Goal: Information Seeking & Learning: Compare options

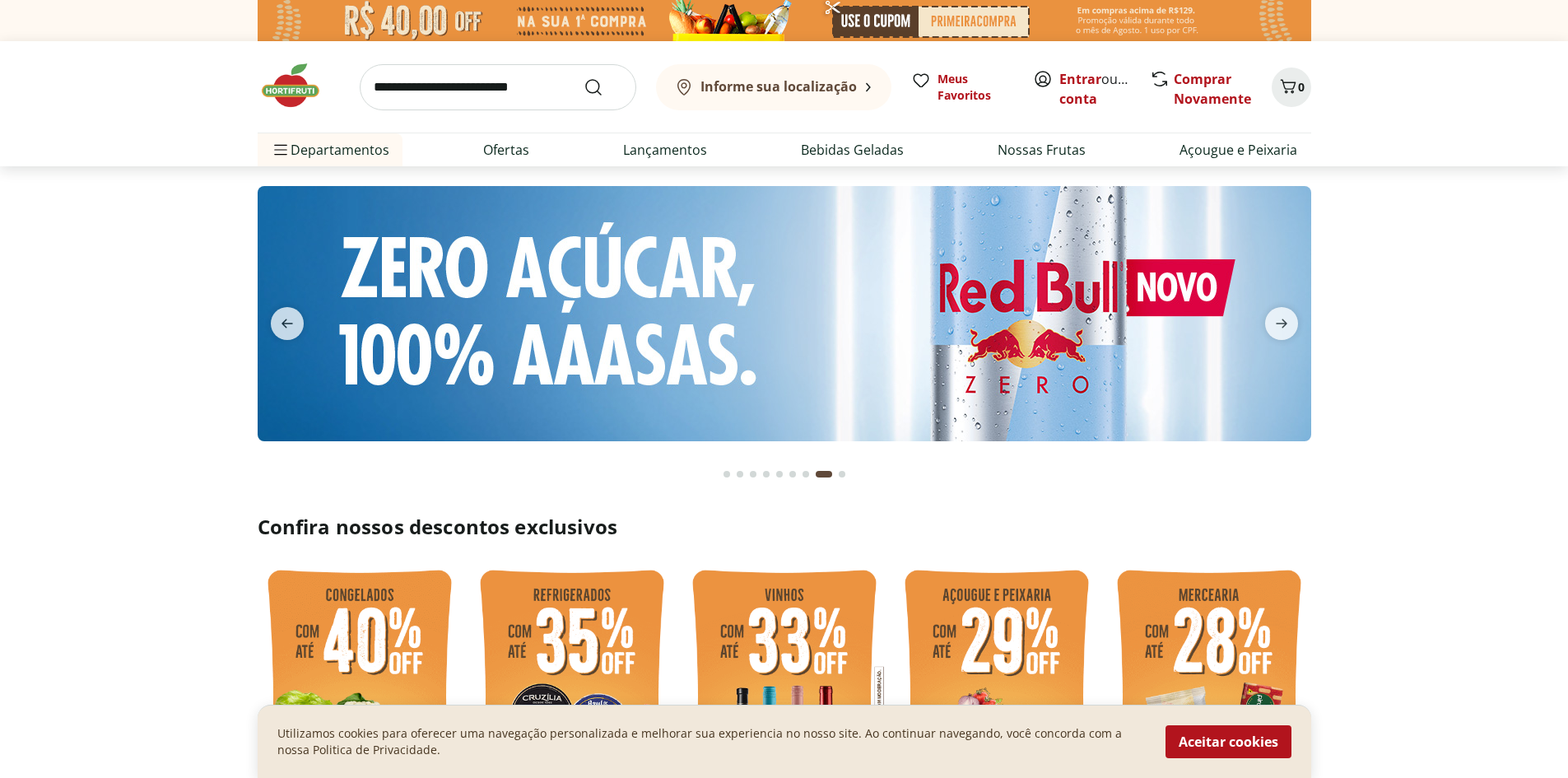
click at [471, 87] on input "search" at bounding box center [498, 87] width 276 height 46
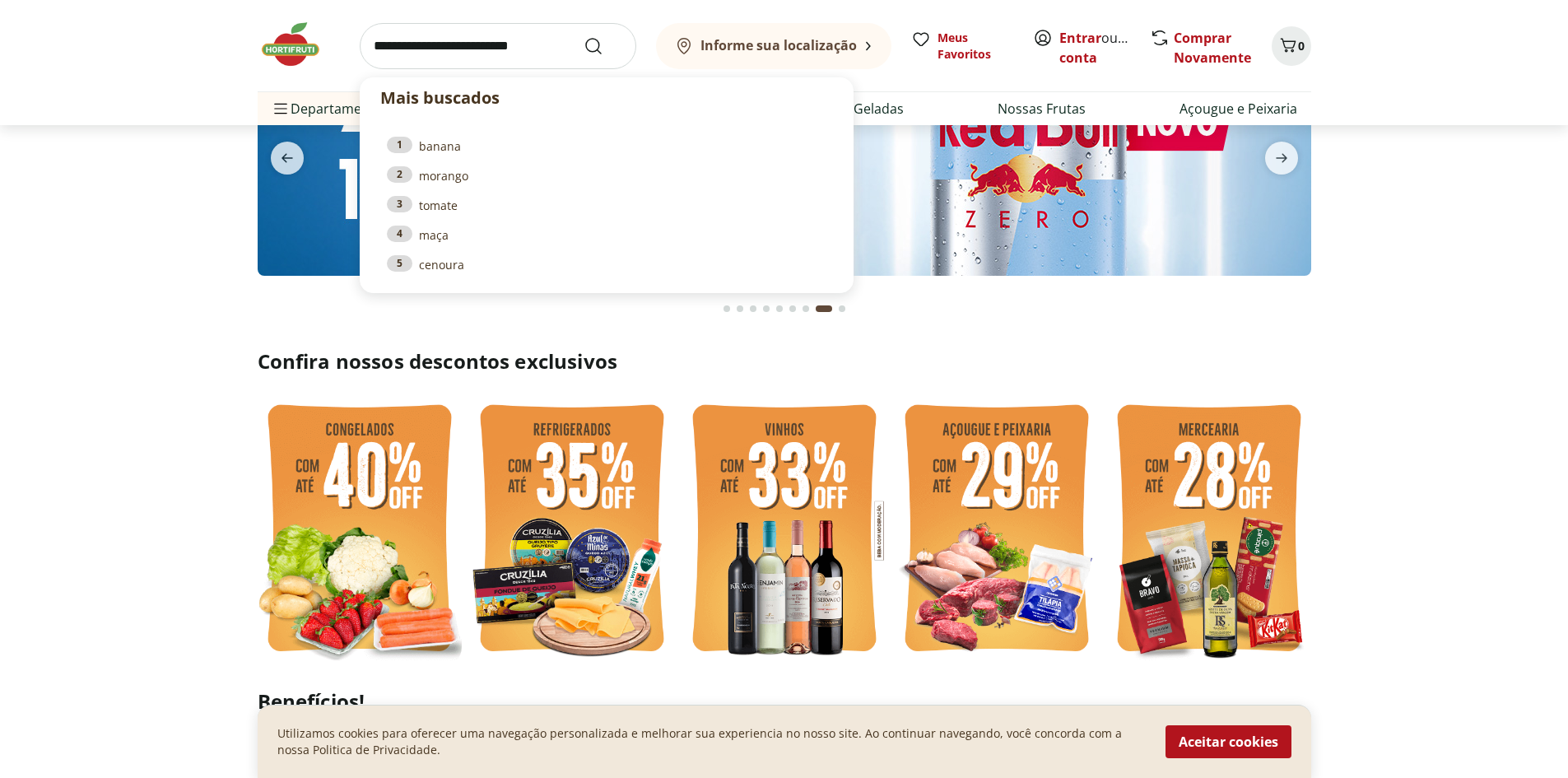
scroll to position [165, 0]
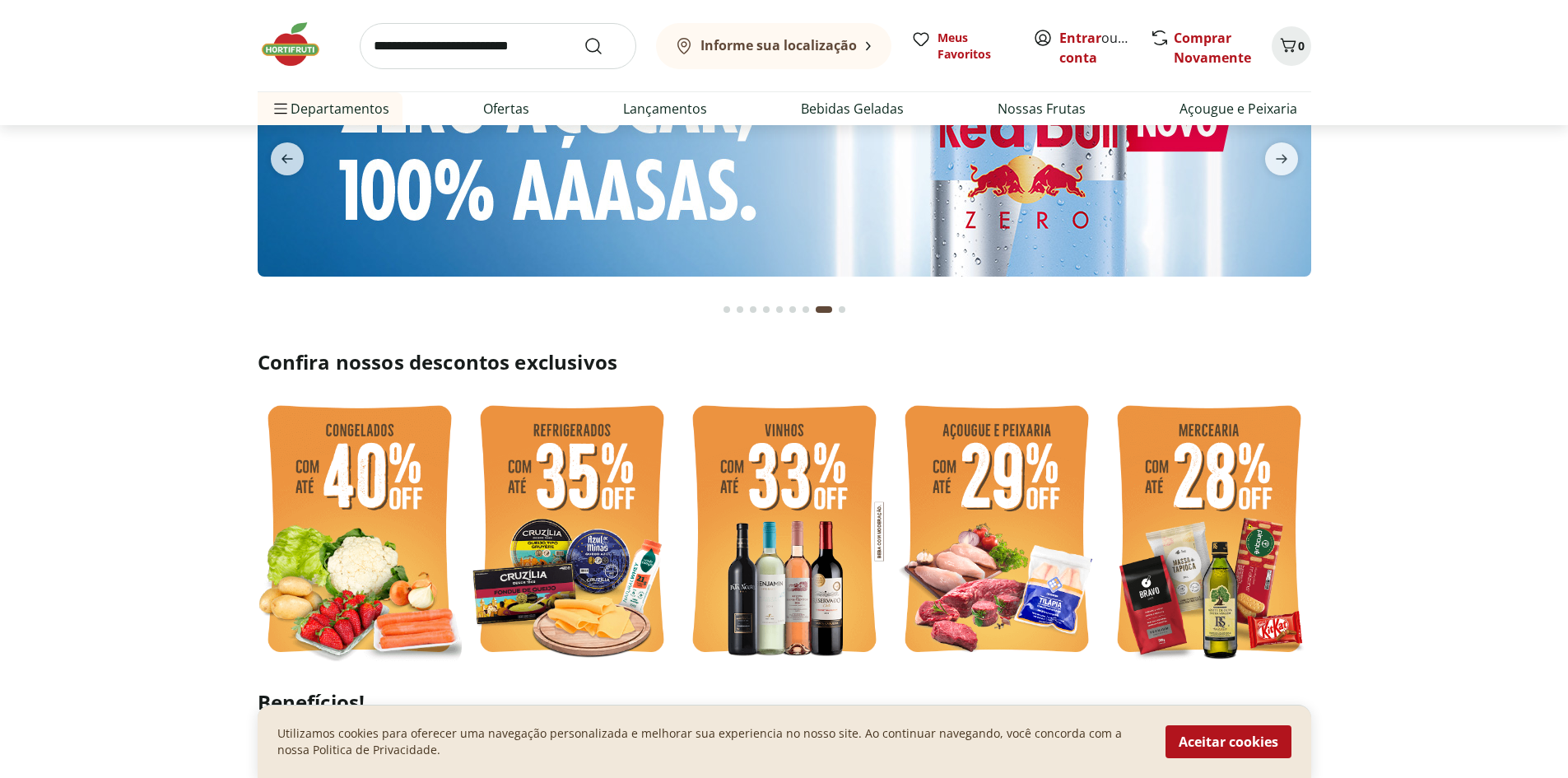
click at [818, 524] on img at bounding box center [784, 531] width 204 height 272
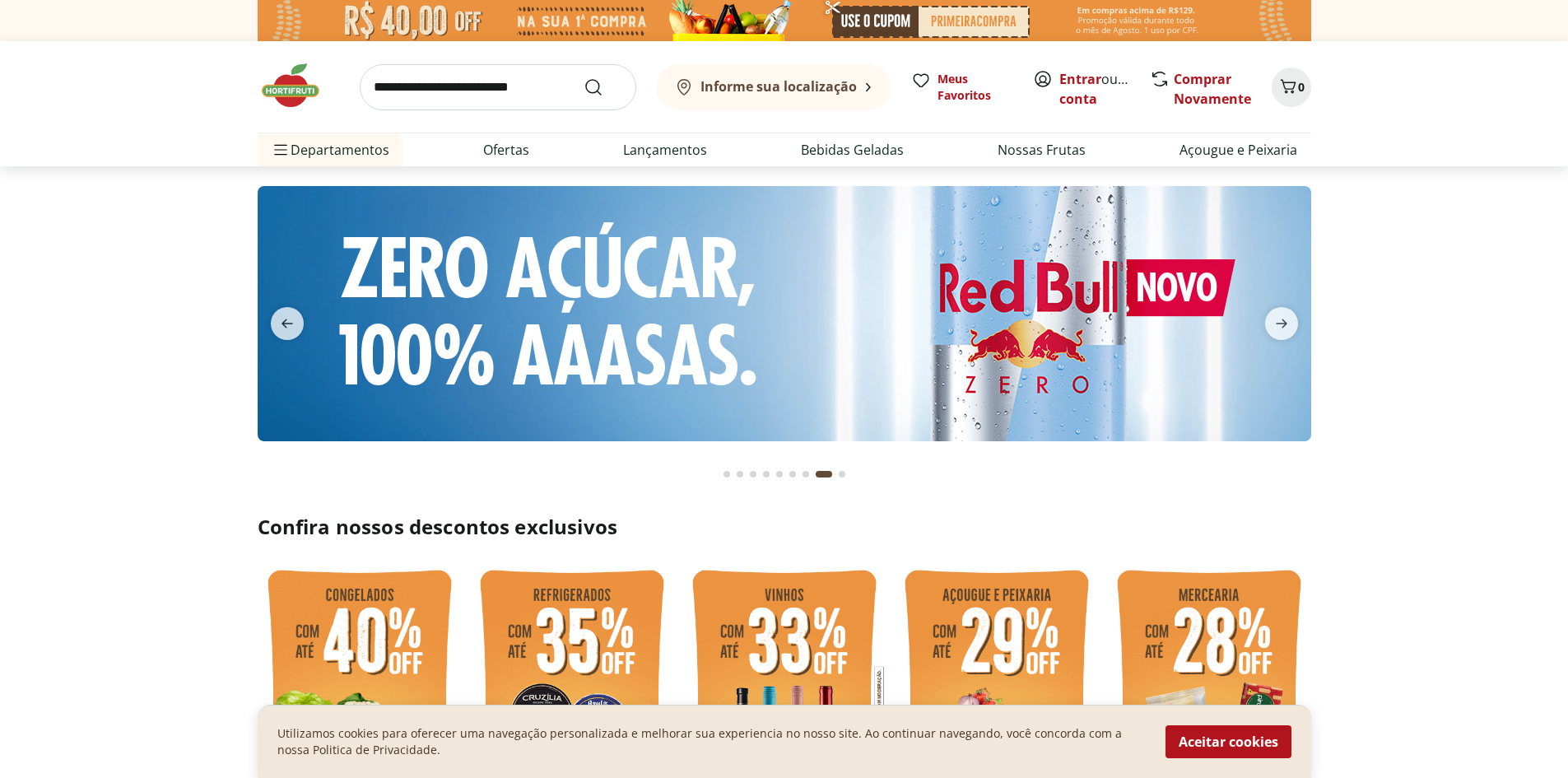
select select "**********"
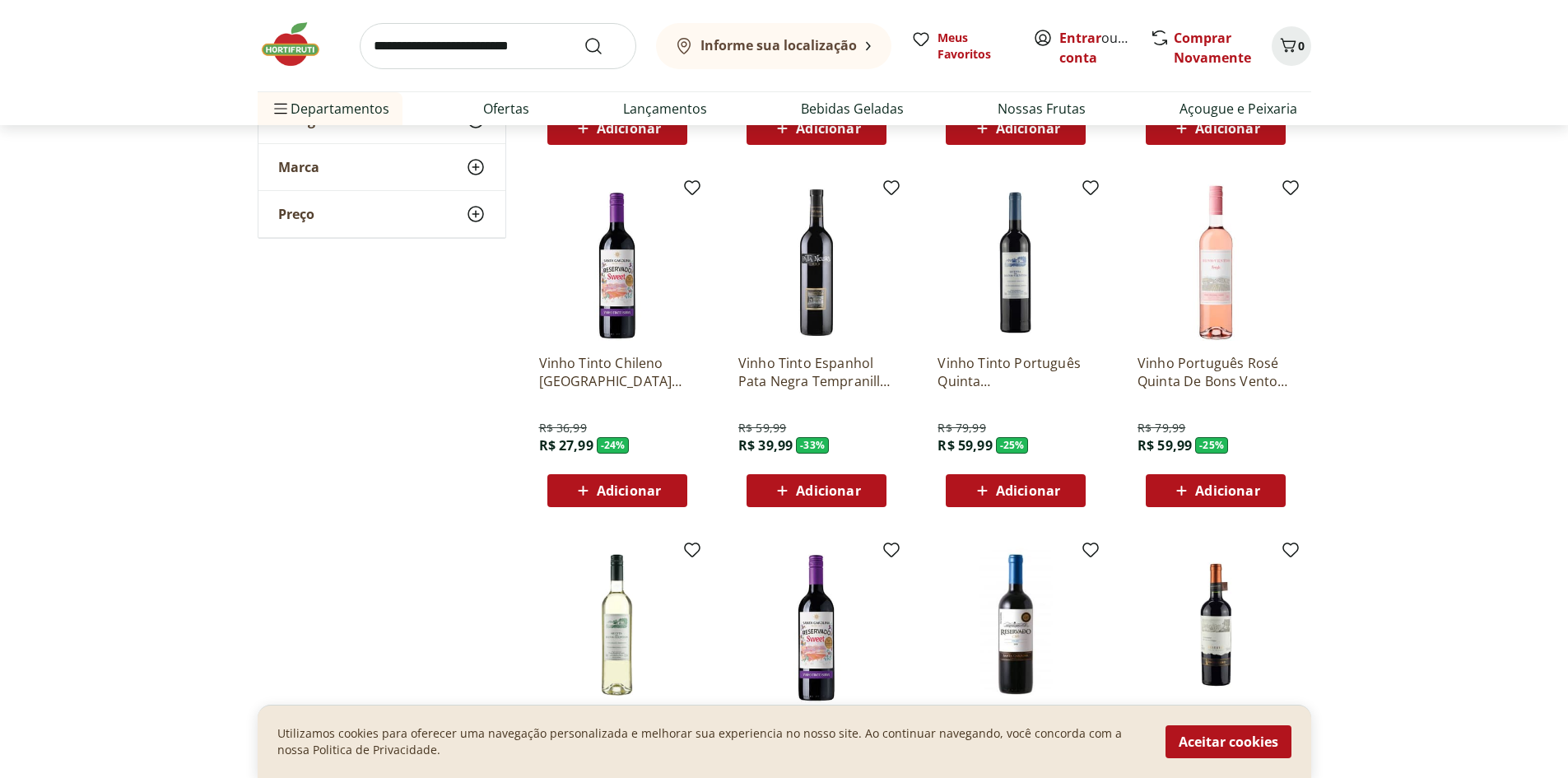
scroll to position [494, 0]
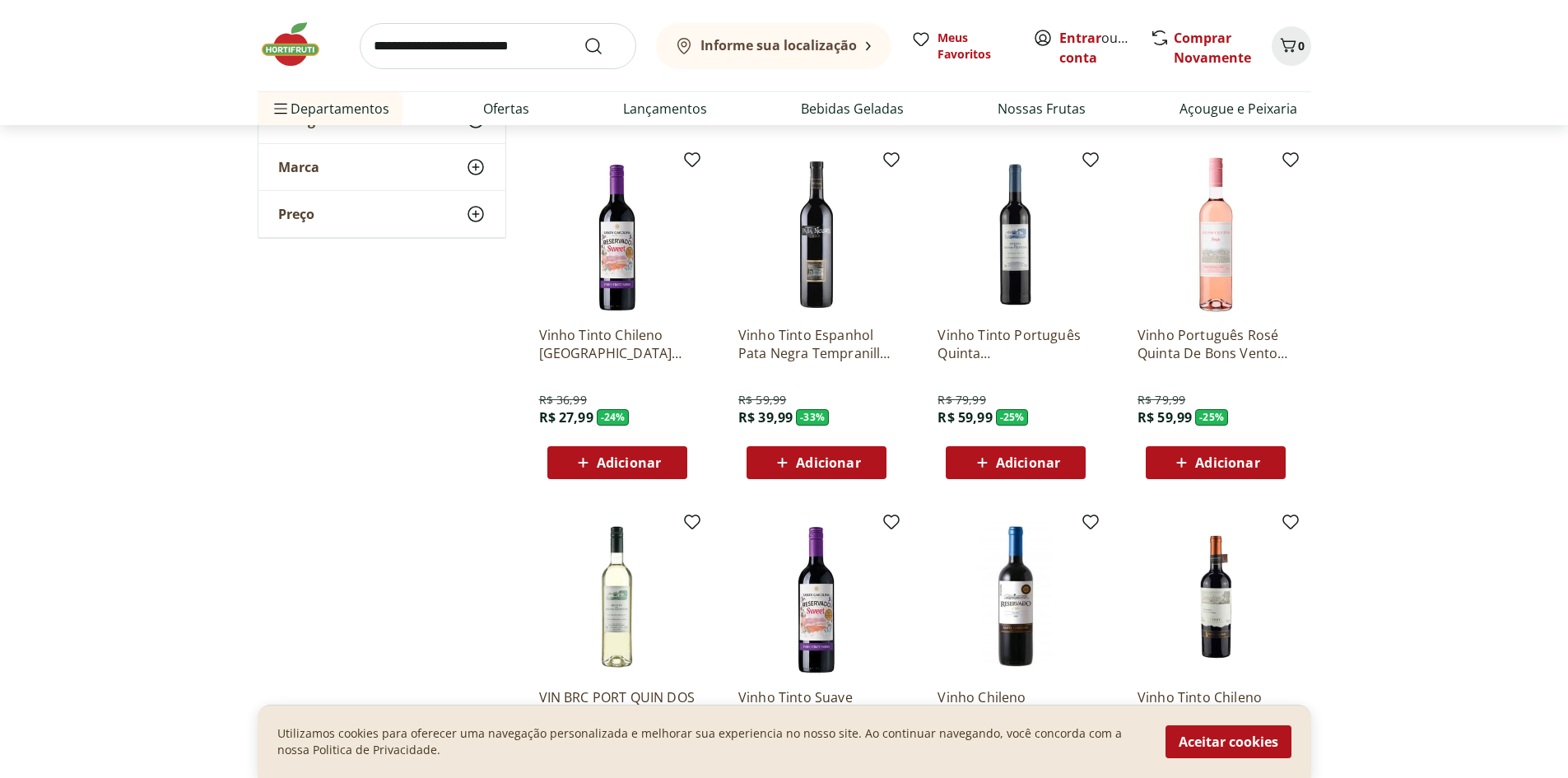
click at [1025, 276] on img at bounding box center [1016, 235] width 157 height 157
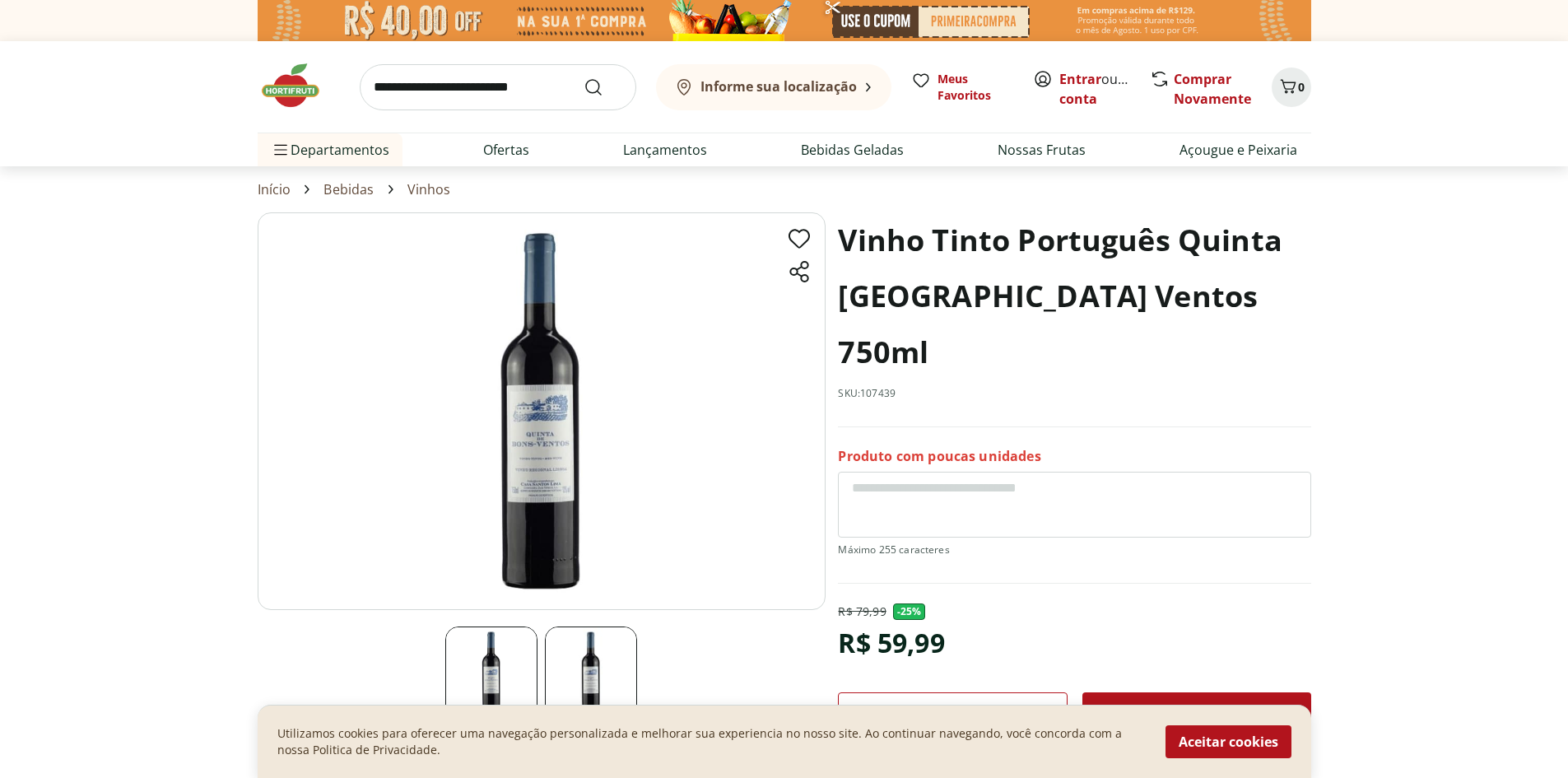
select select "**********"
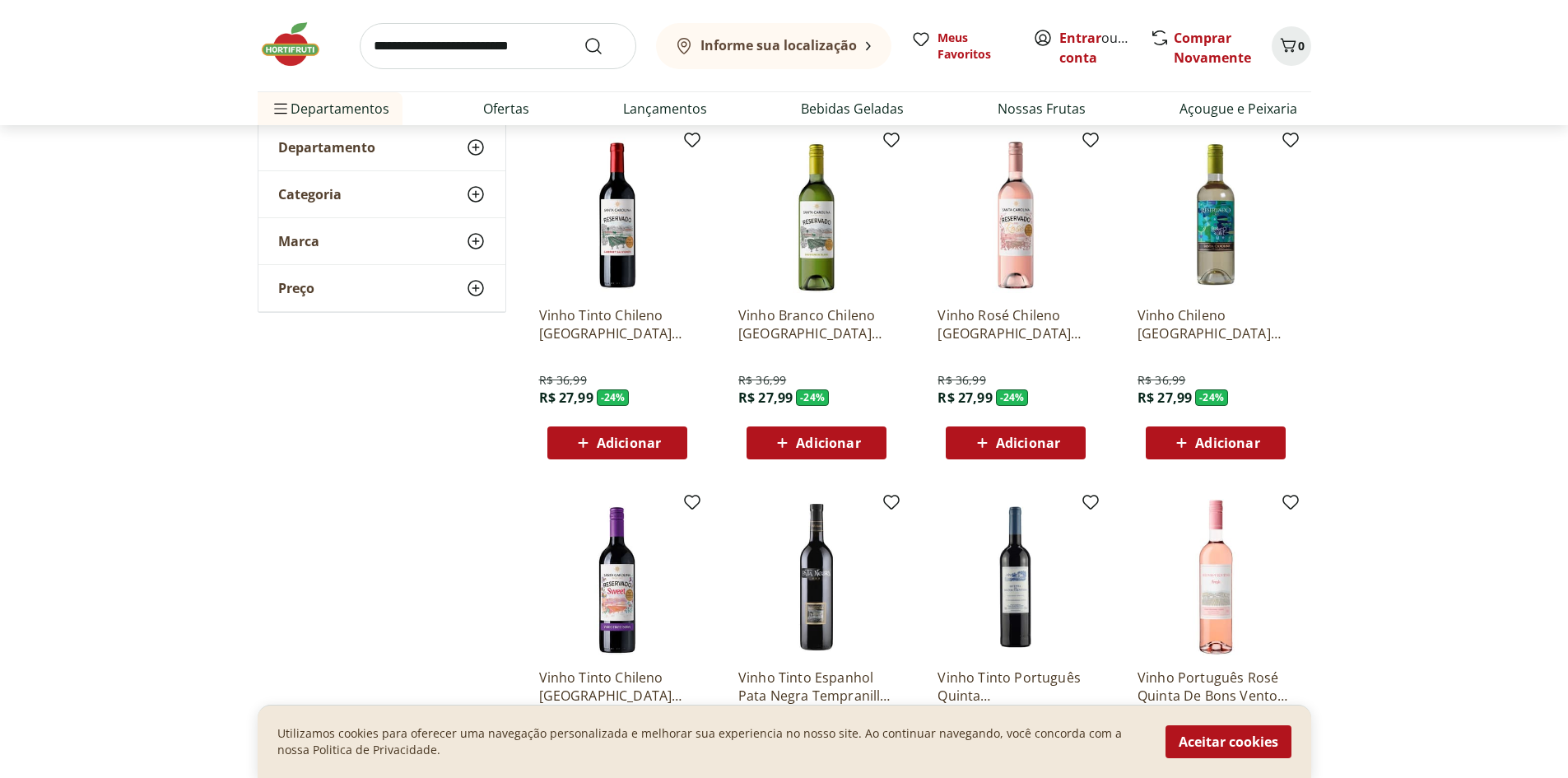
scroll to position [247, 0]
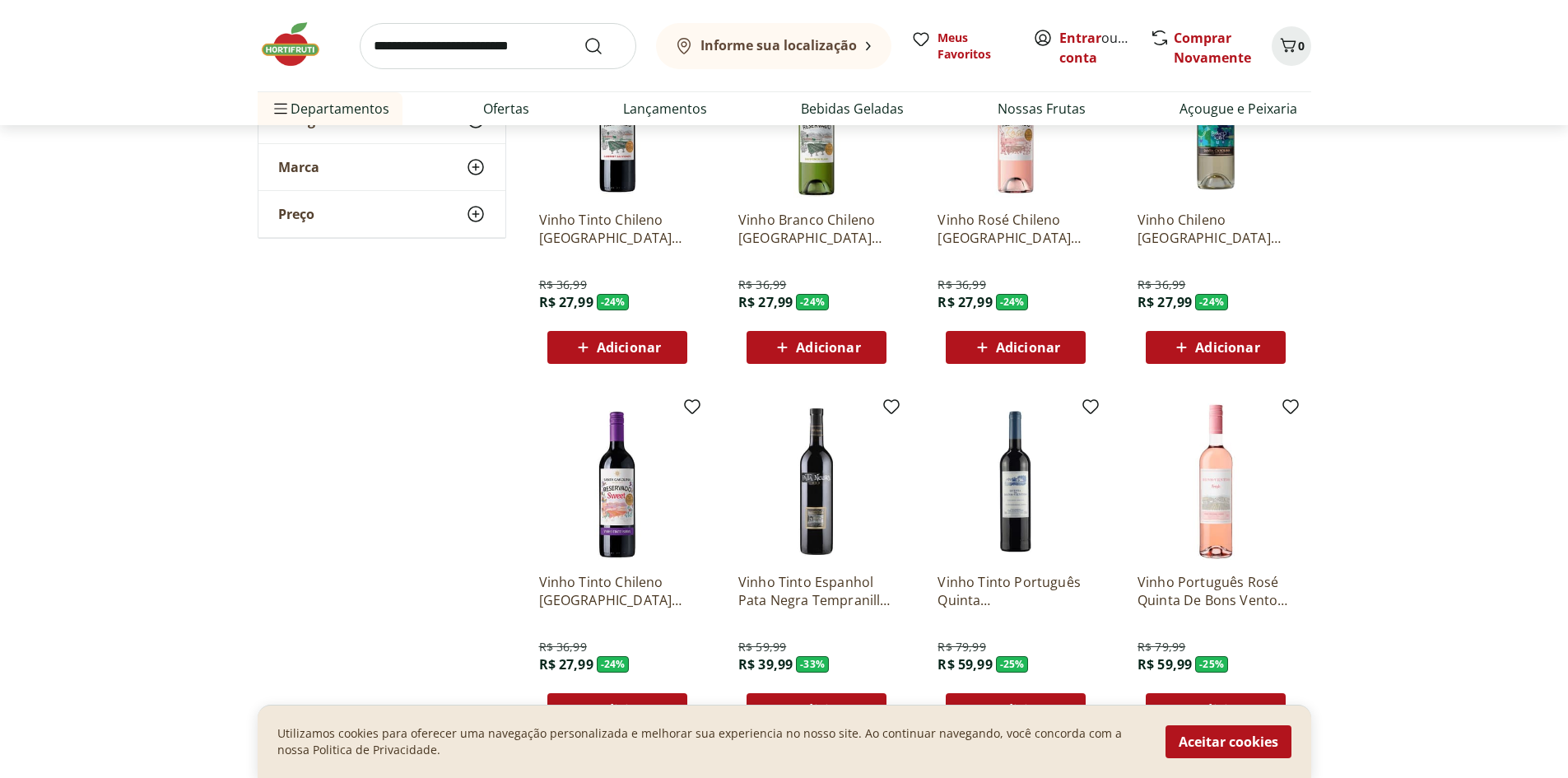
click at [818, 532] on img at bounding box center [817, 482] width 157 height 157
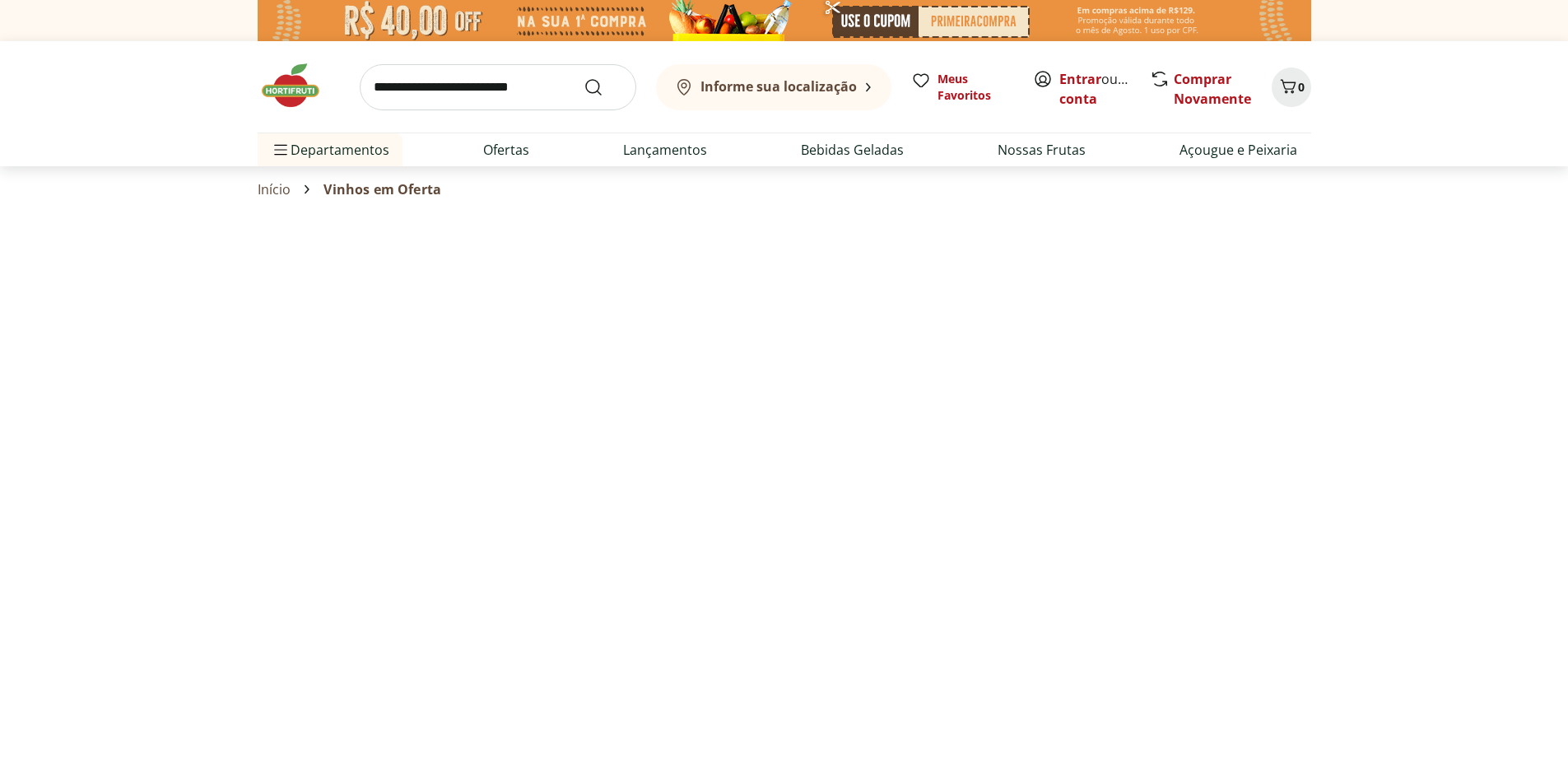
select select "**********"
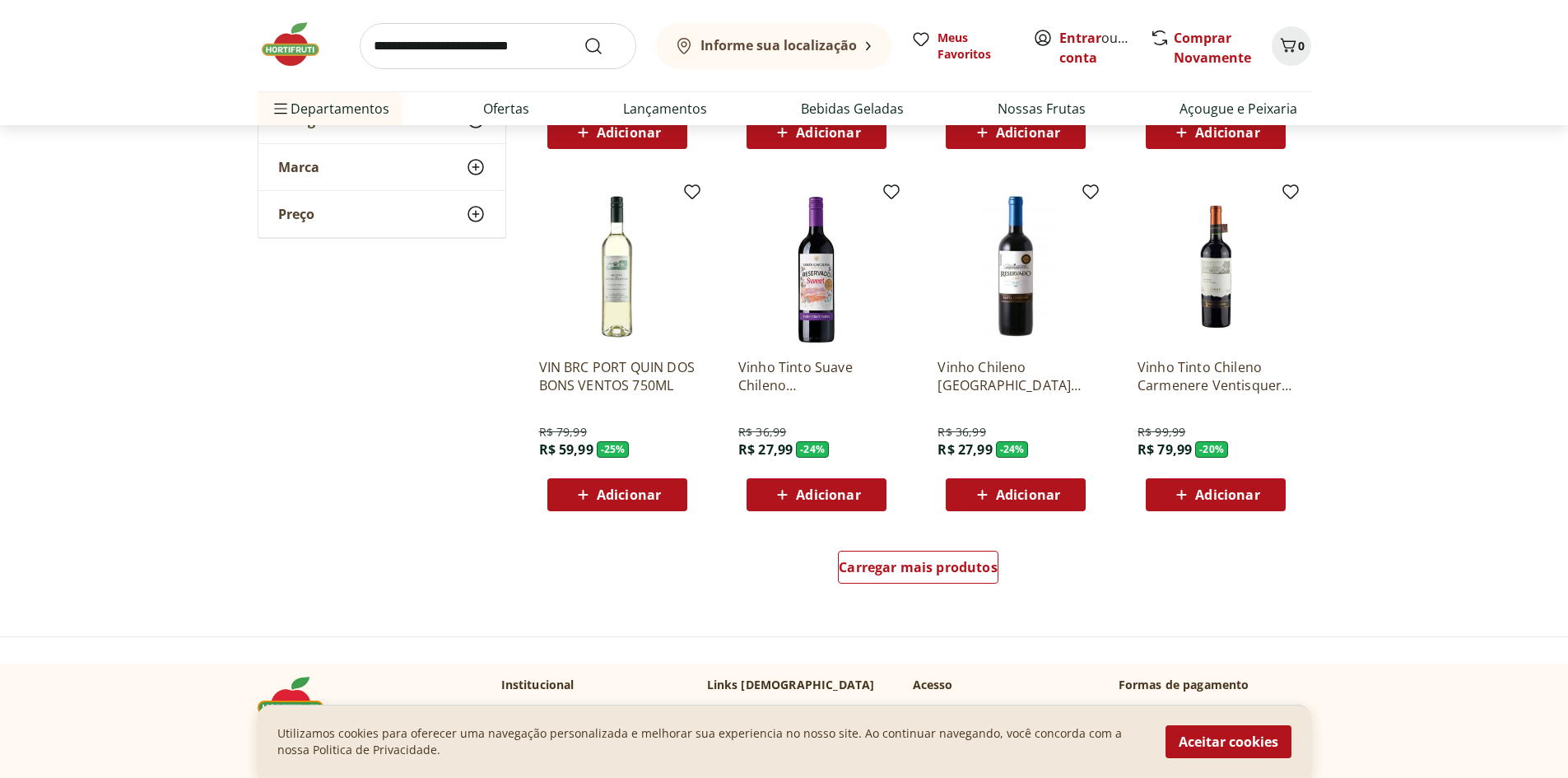
scroll to position [823, 0]
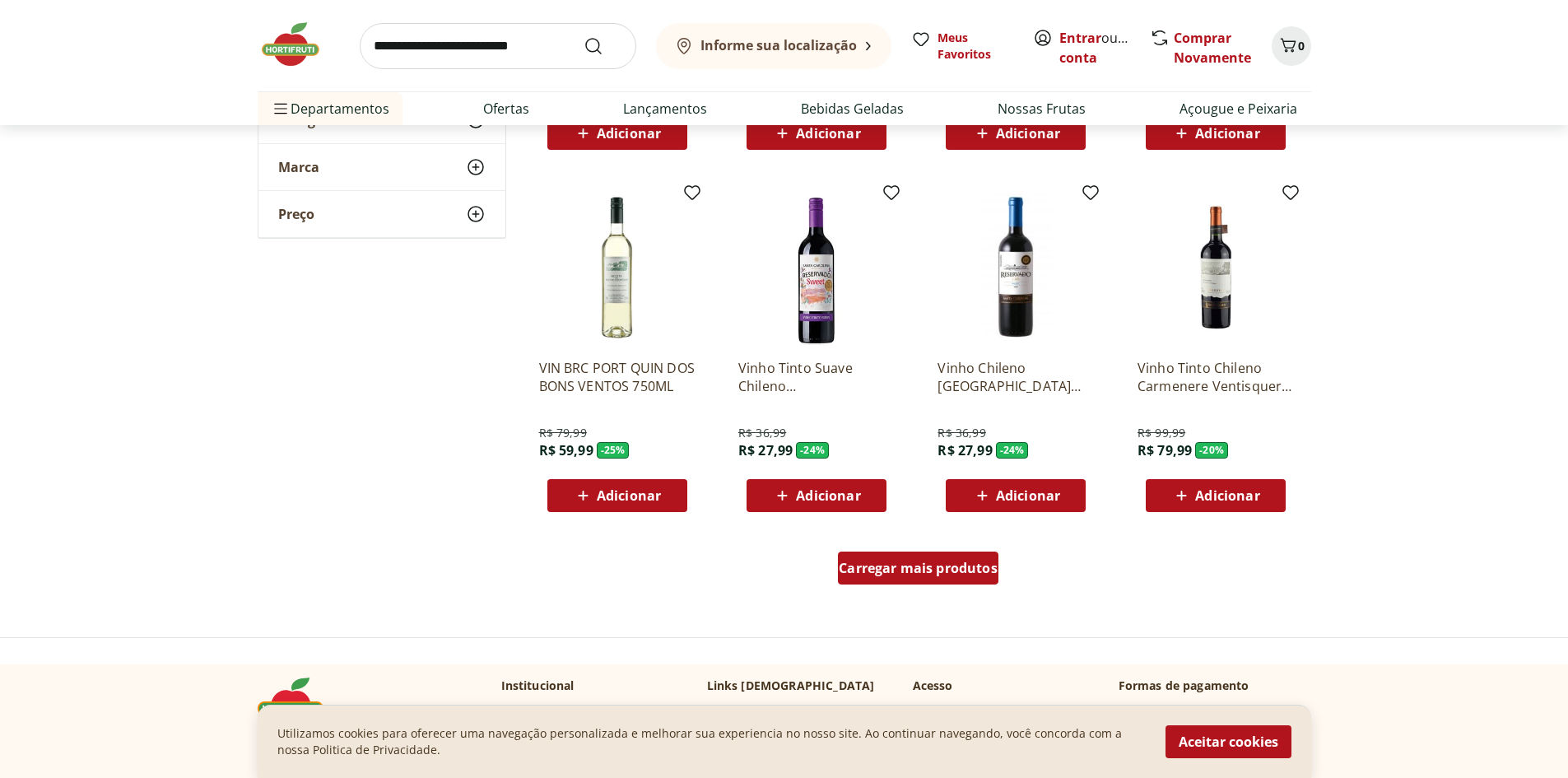
click at [969, 570] on span "Carregar mais produtos" at bounding box center [918, 567] width 159 height 13
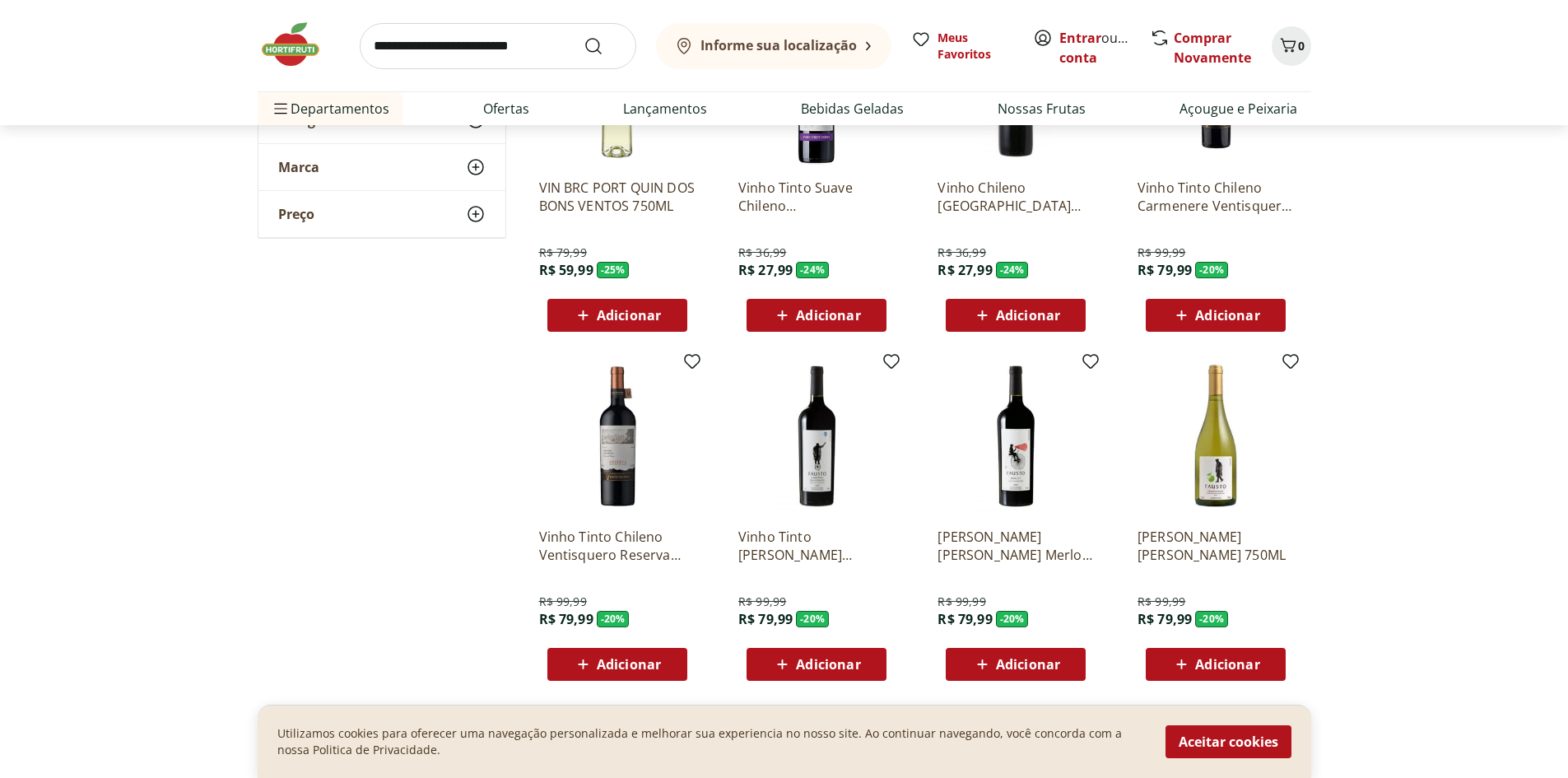
scroll to position [1071, 0]
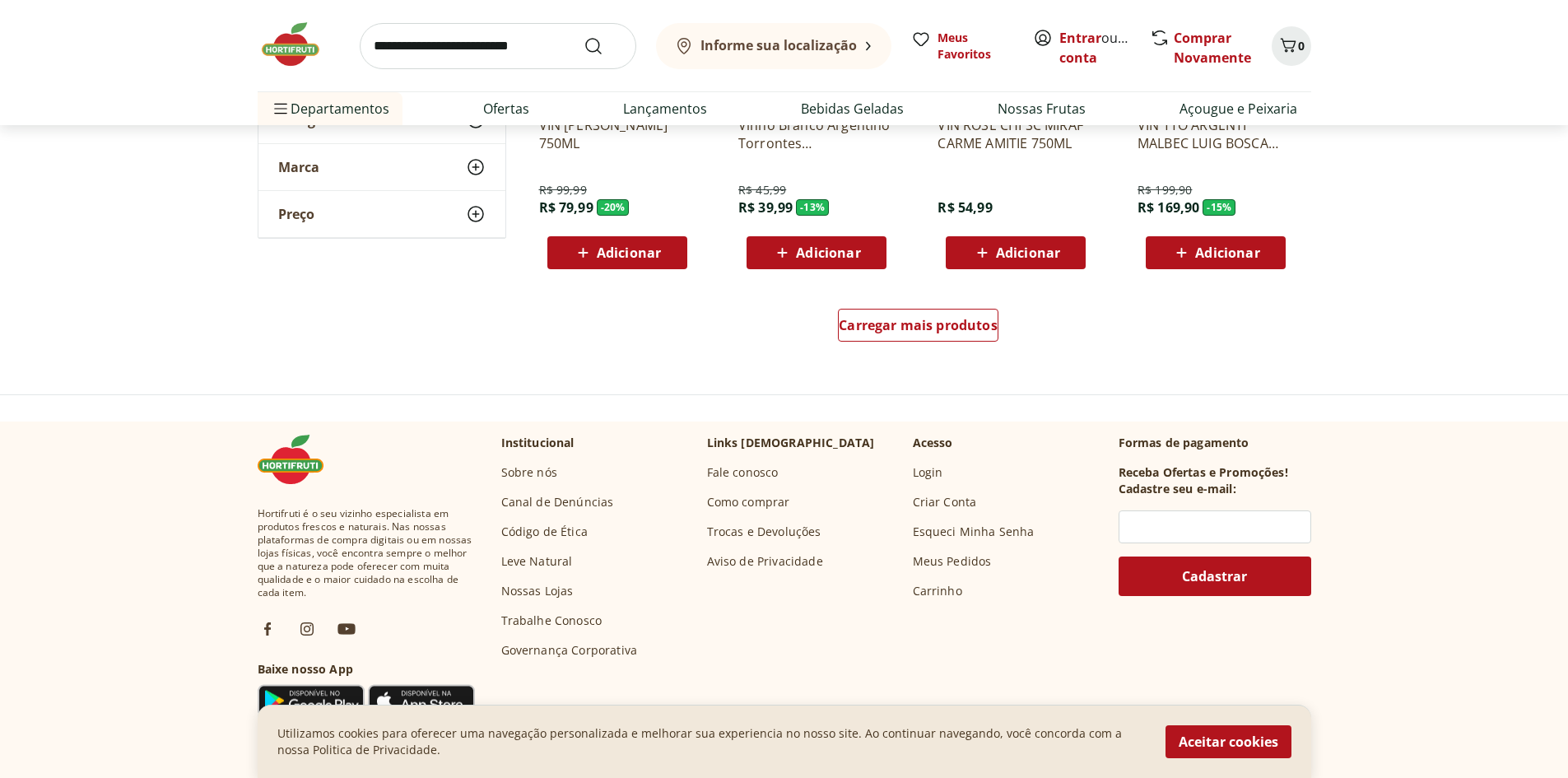
scroll to position [2141, 0]
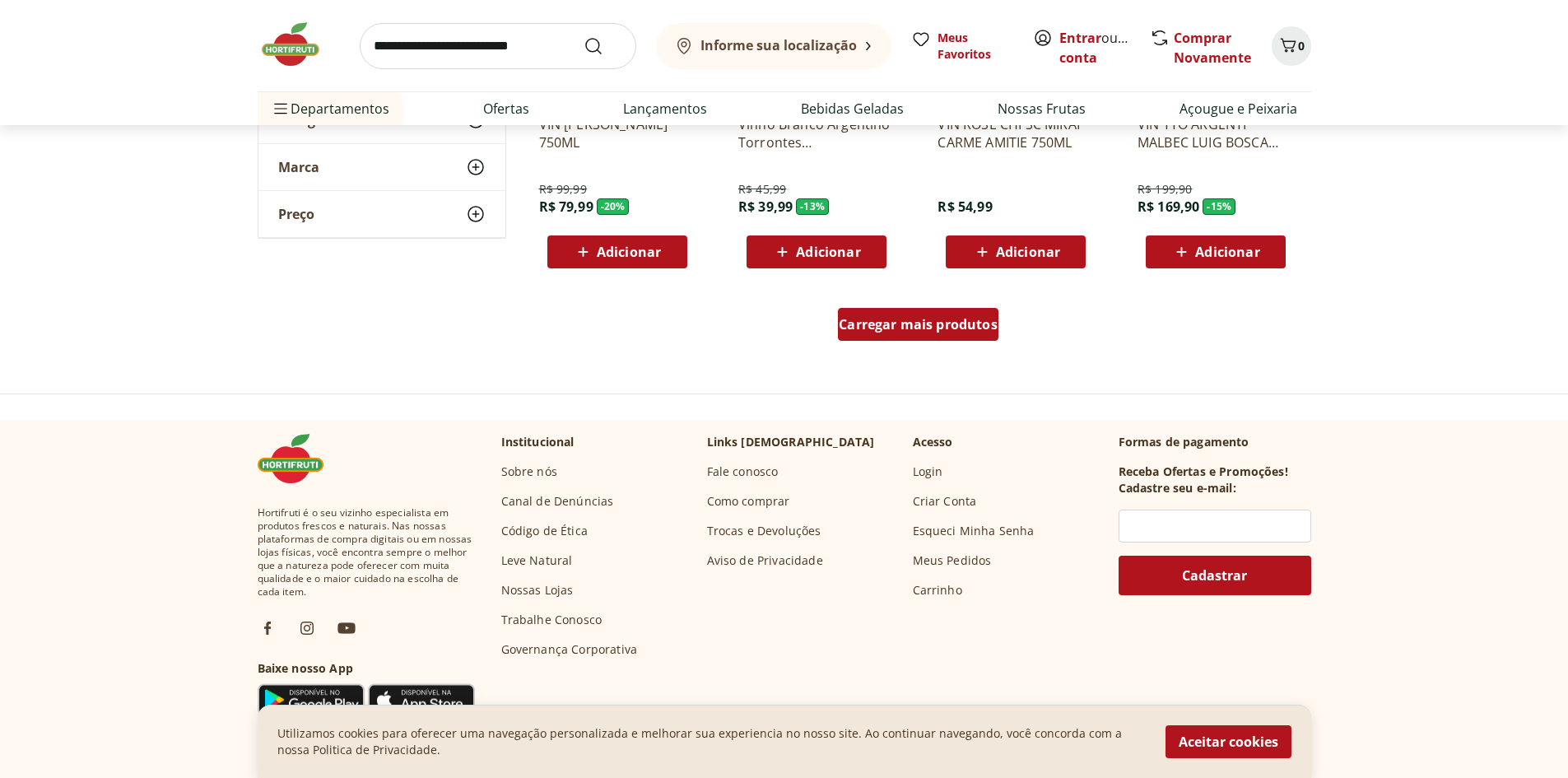
click at [974, 342] on link "Carregar mais produtos" at bounding box center [919, 327] width 161 height 39
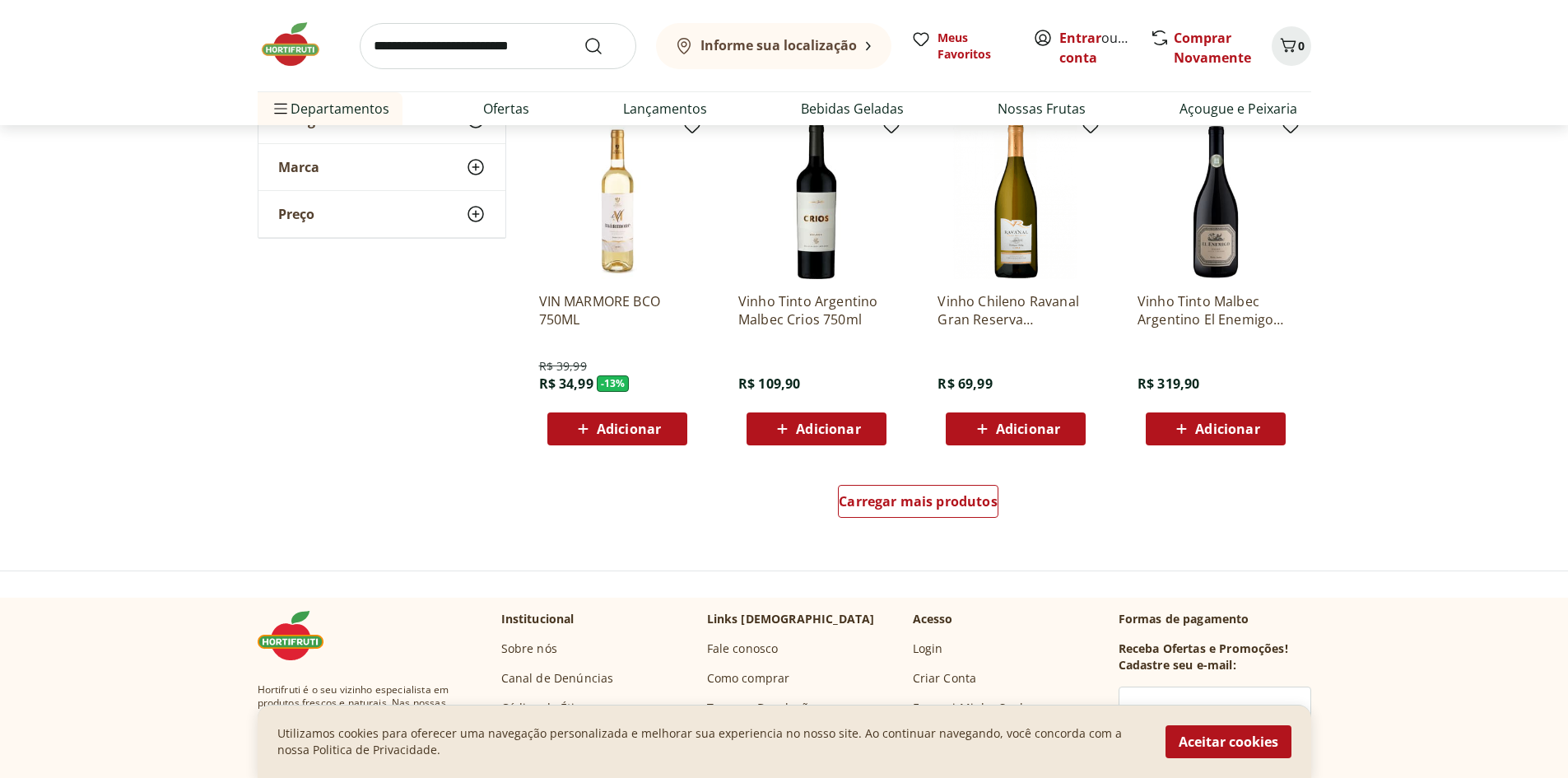
scroll to position [3047, 0]
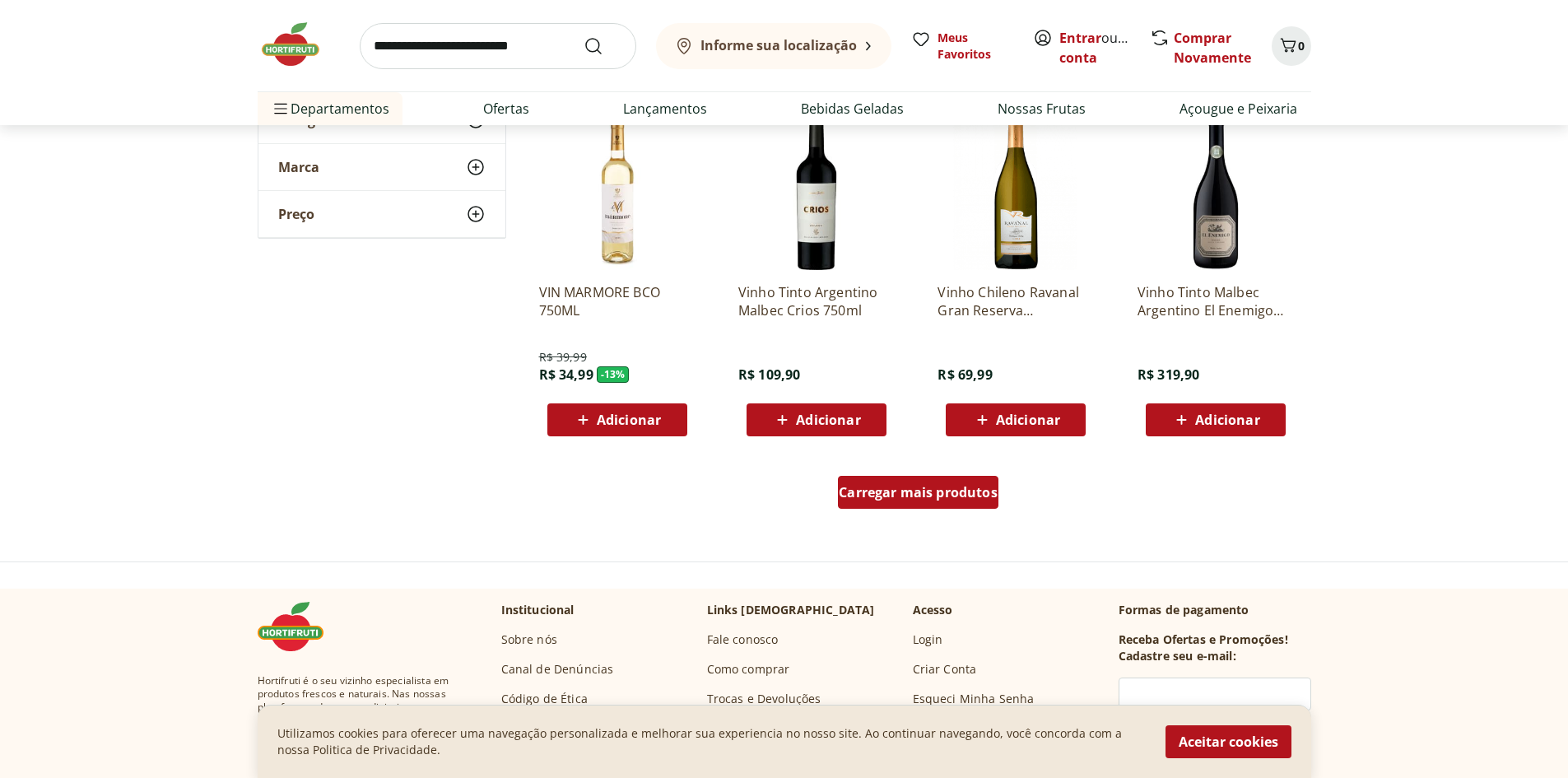
click at [969, 487] on span "Carregar mais produtos" at bounding box center [918, 492] width 159 height 13
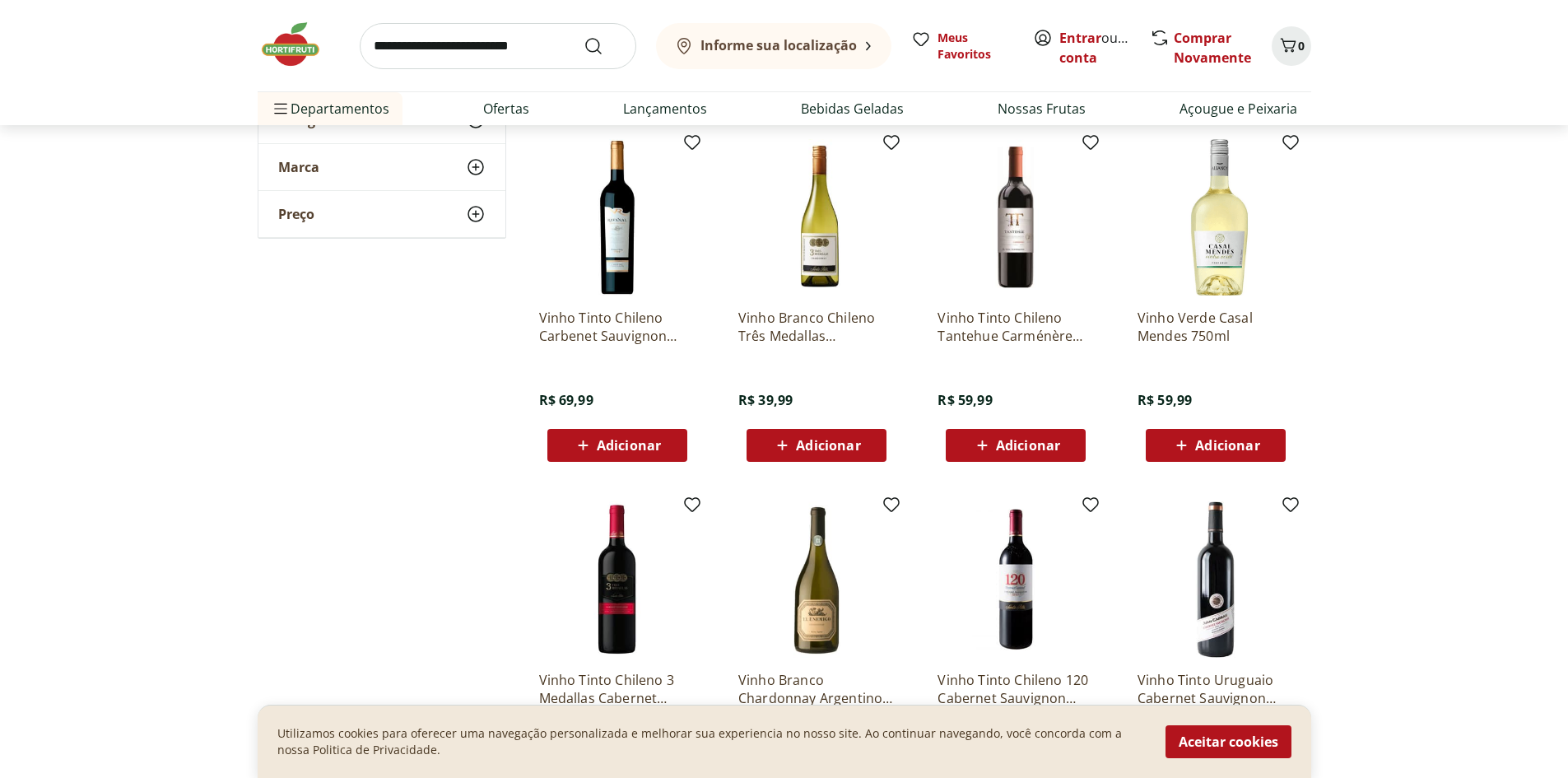
scroll to position [3377, 0]
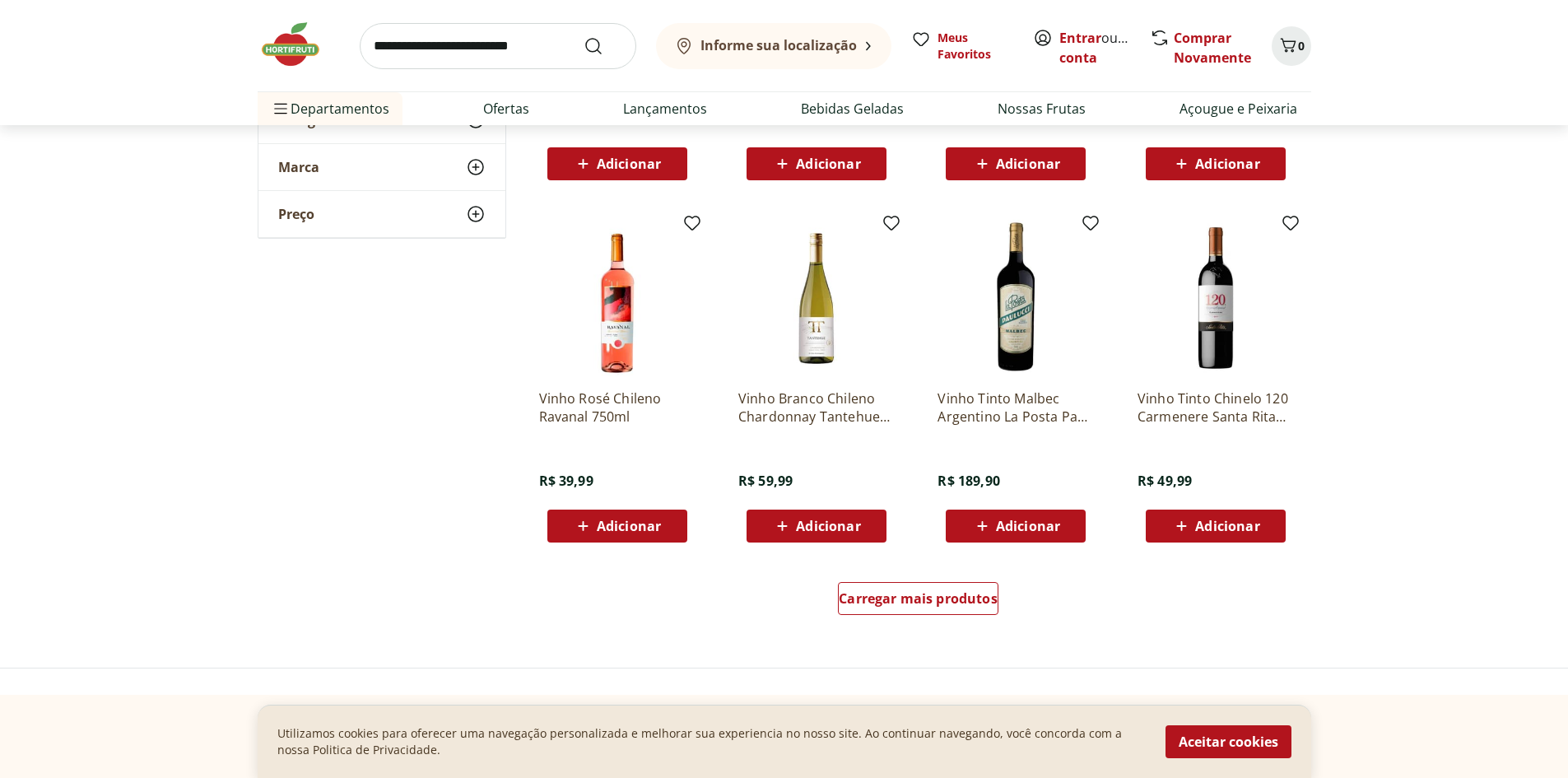
scroll to position [4117, 0]
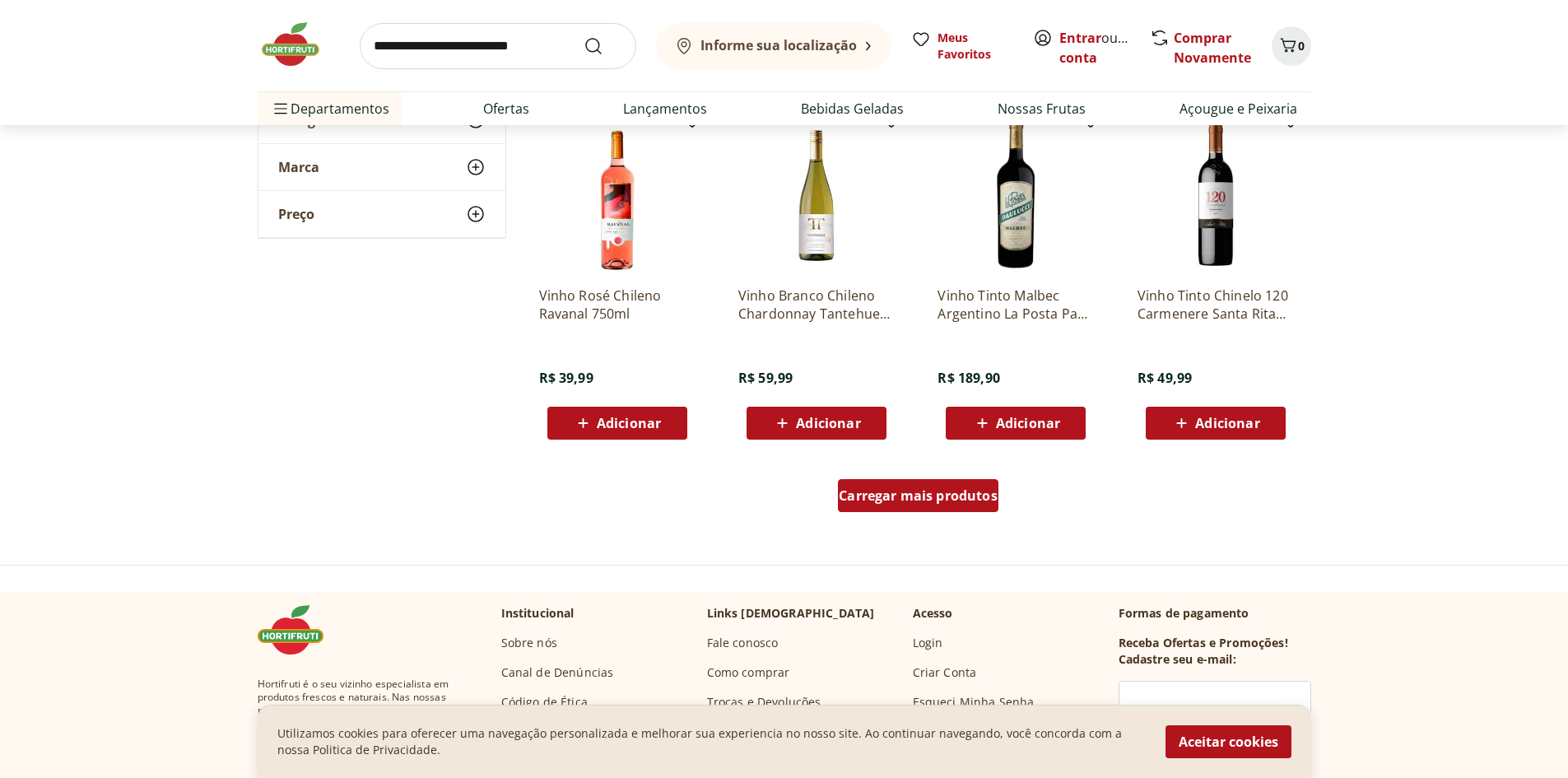
click at [904, 481] on div "Carregar mais produtos" at bounding box center [919, 496] width 161 height 33
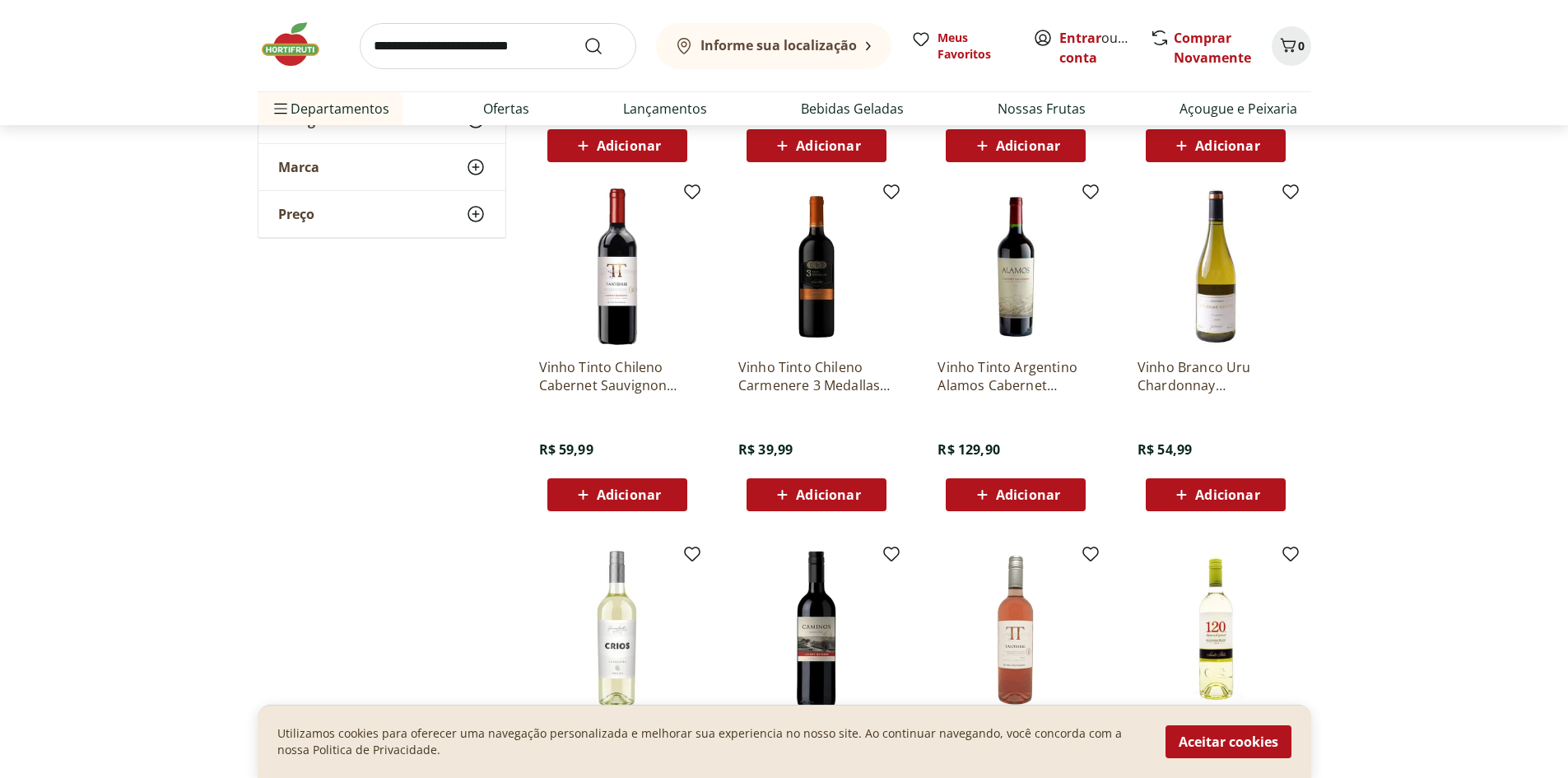
scroll to position [4447, 0]
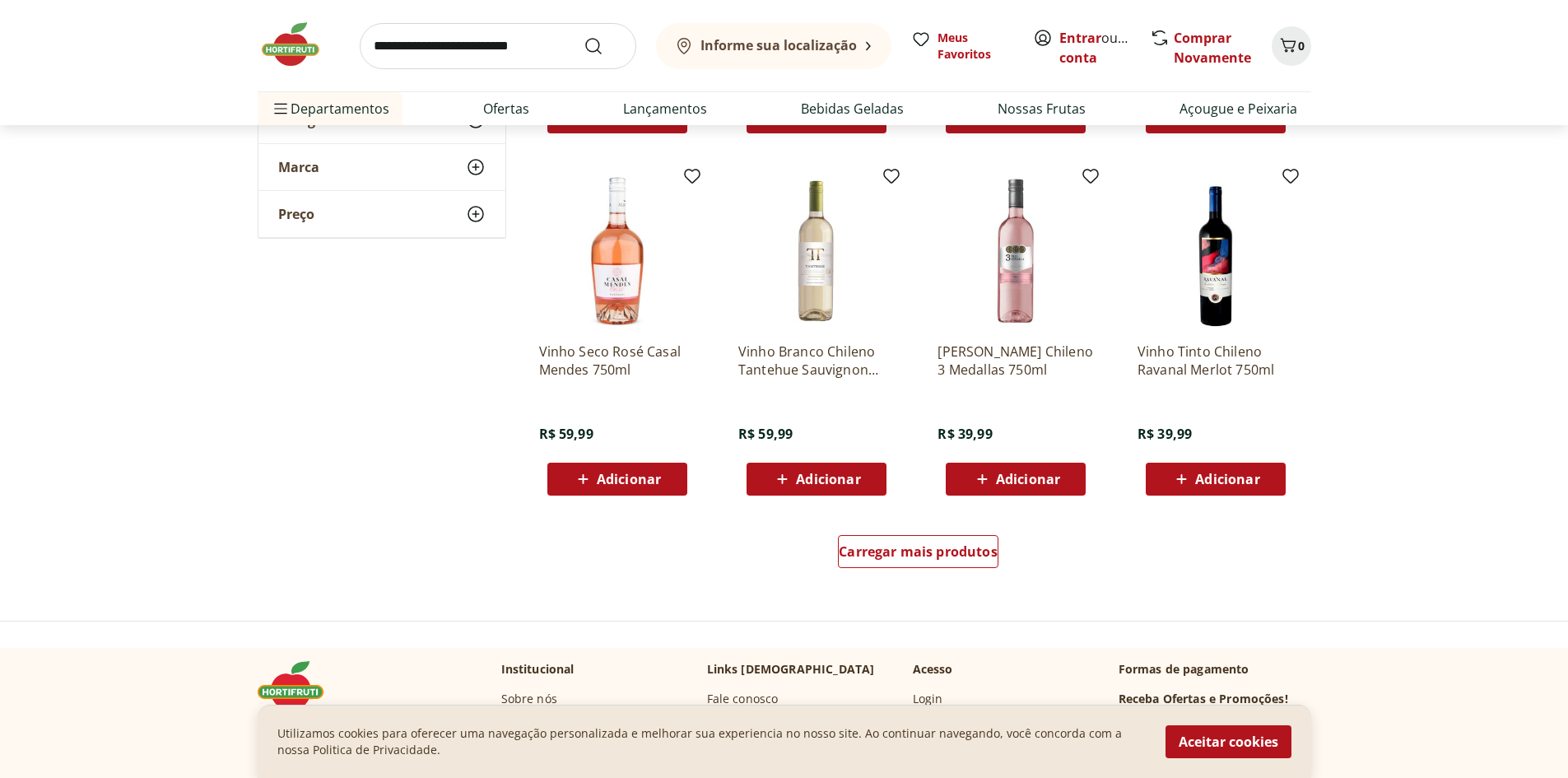
scroll to position [5188, 0]
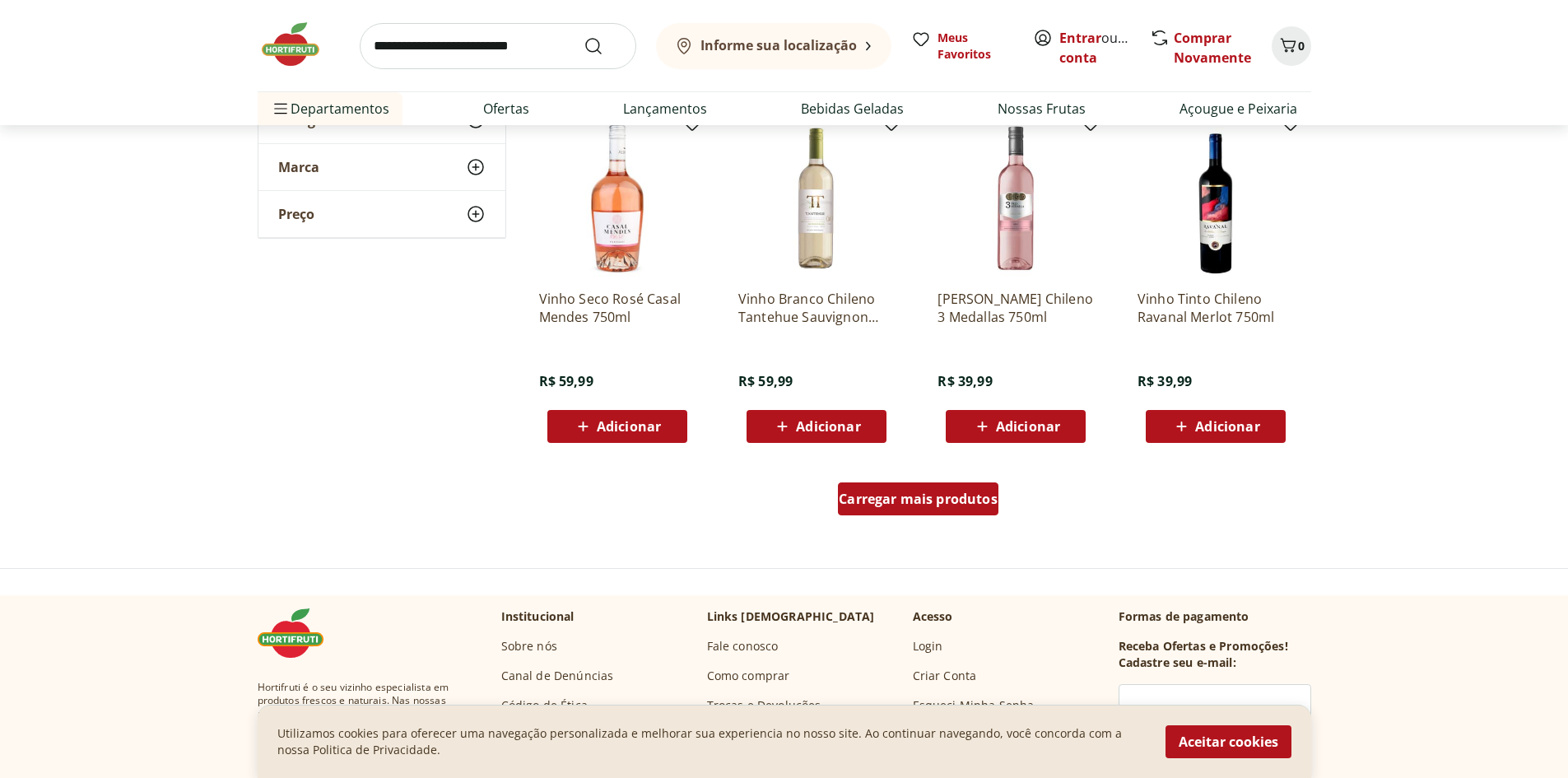
click at [938, 497] on span "Carregar mais produtos" at bounding box center [918, 499] width 159 height 13
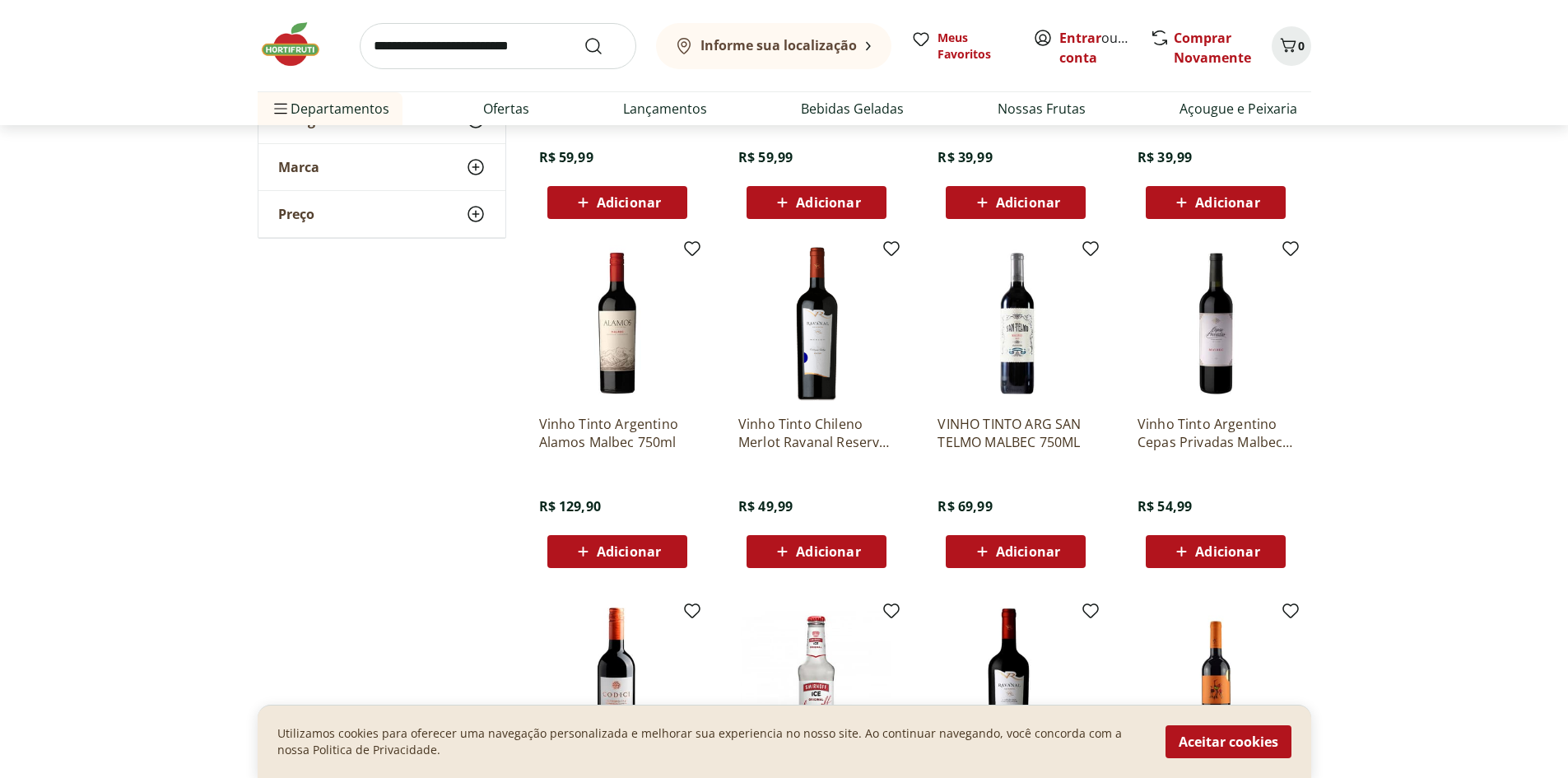
scroll to position [5435, 0]
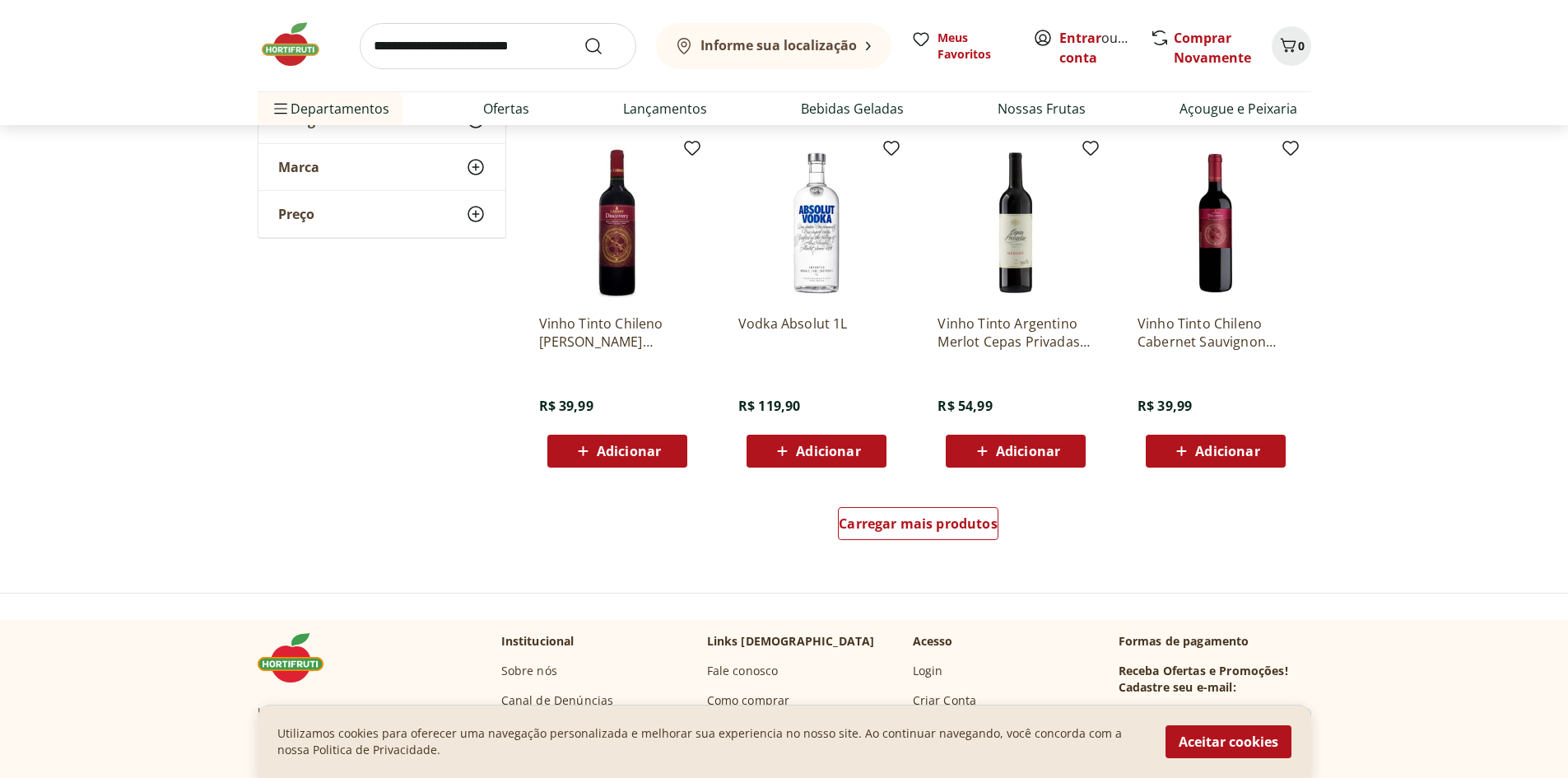
scroll to position [6258, 0]
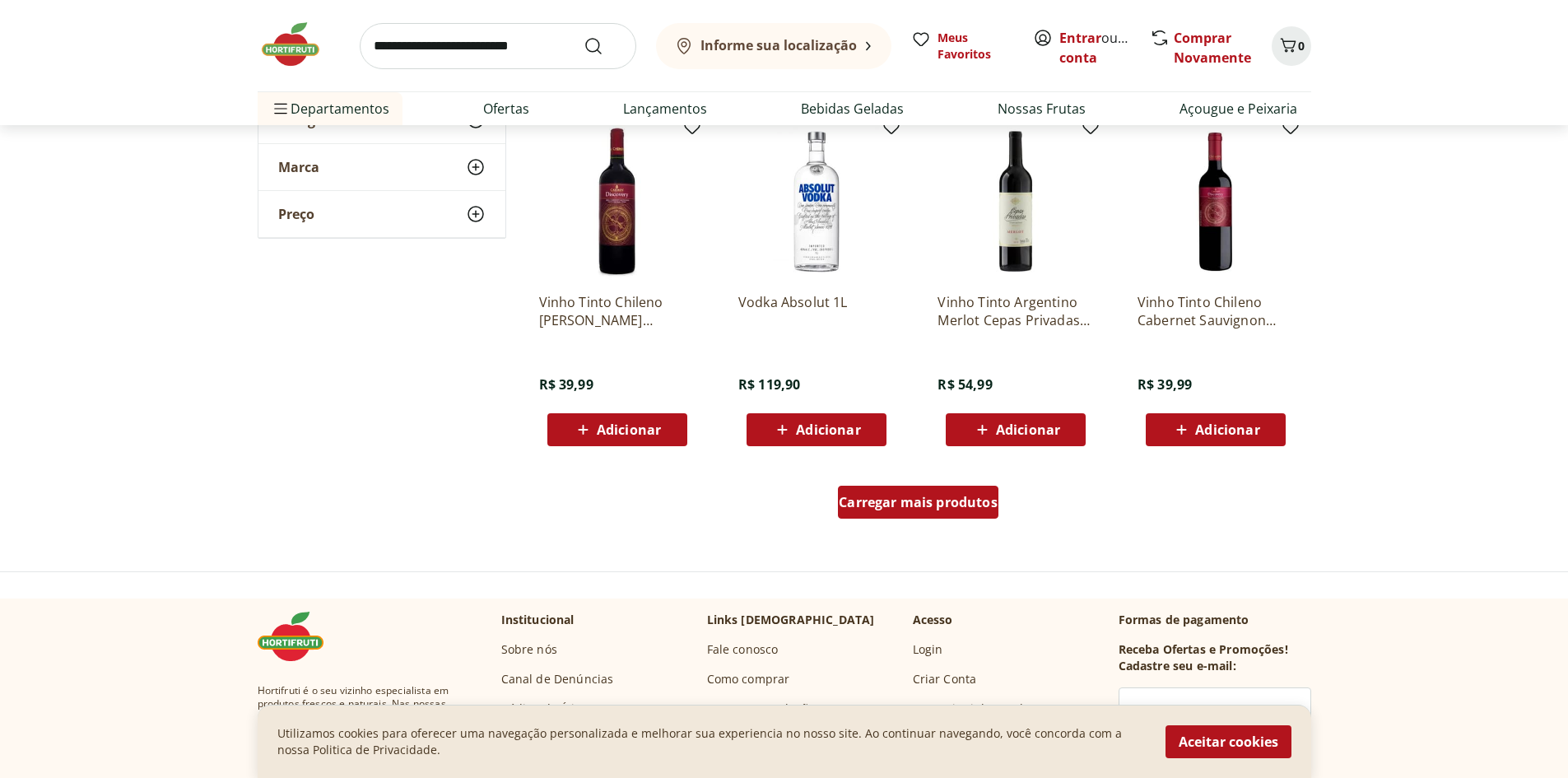
click at [930, 502] on span "Carregar mais produtos" at bounding box center [918, 502] width 159 height 13
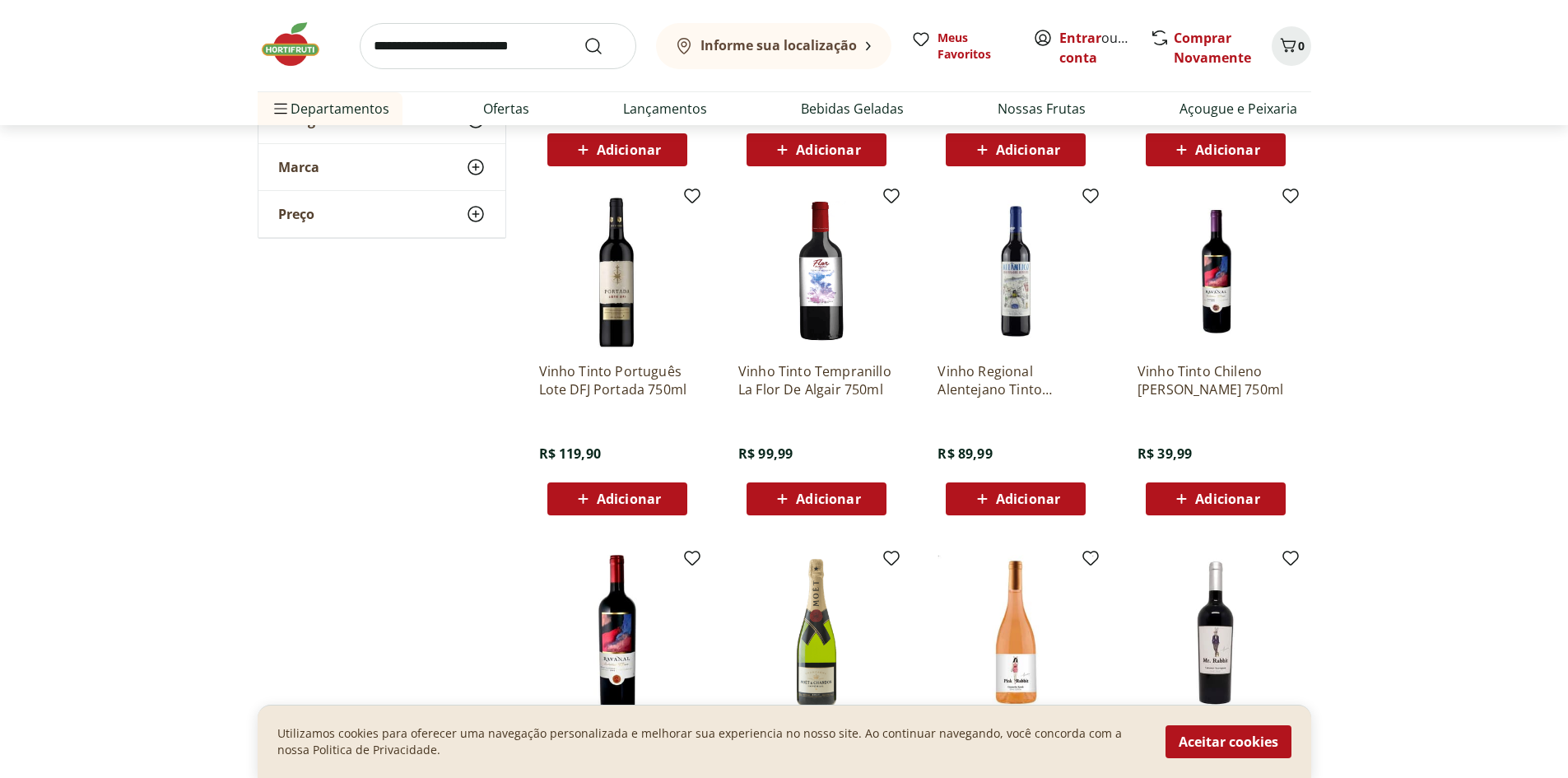
scroll to position [6505, 0]
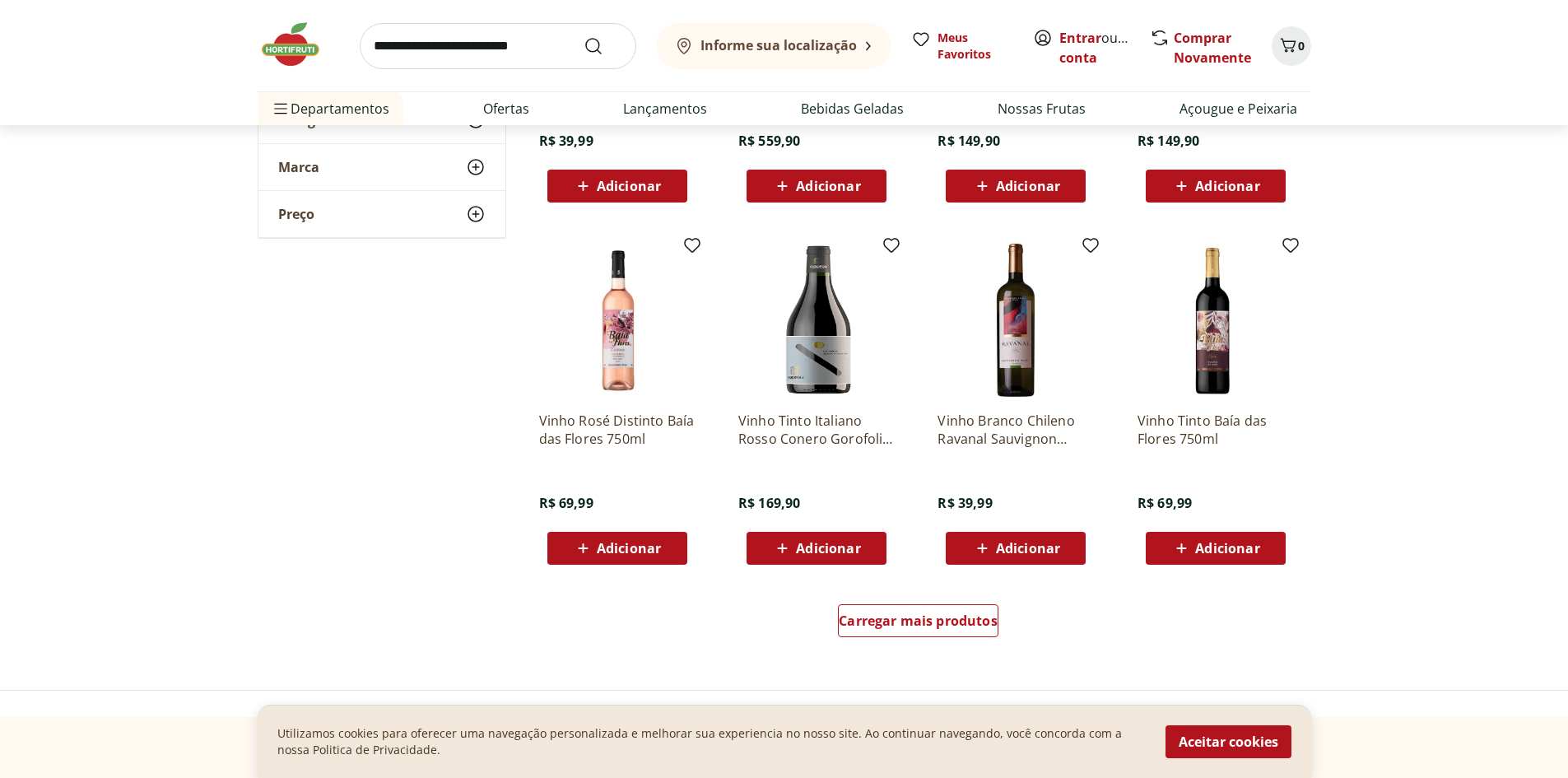
scroll to position [7329, 0]
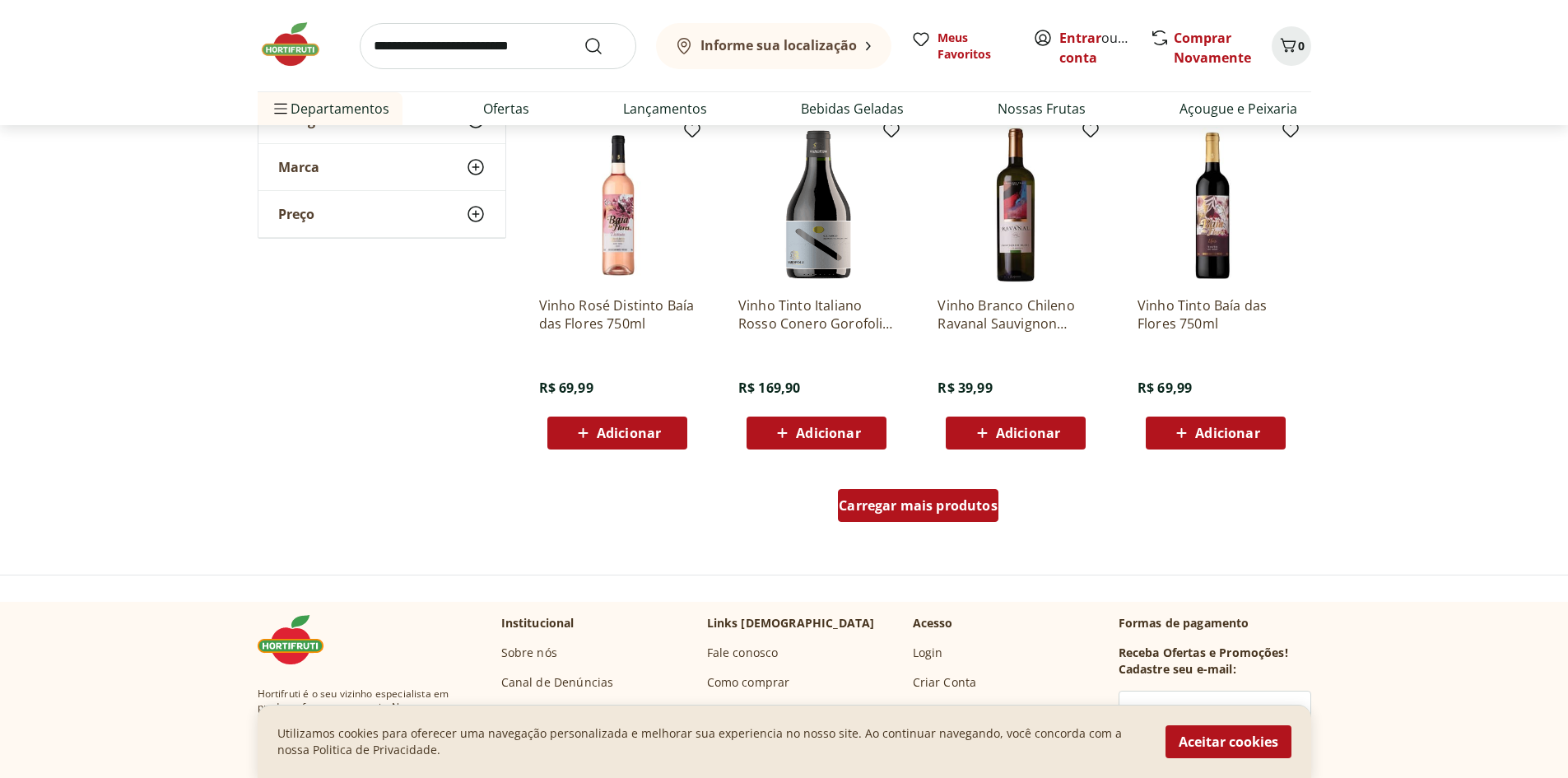
click at [929, 505] on span "Carregar mais produtos" at bounding box center [918, 505] width 159 height 13
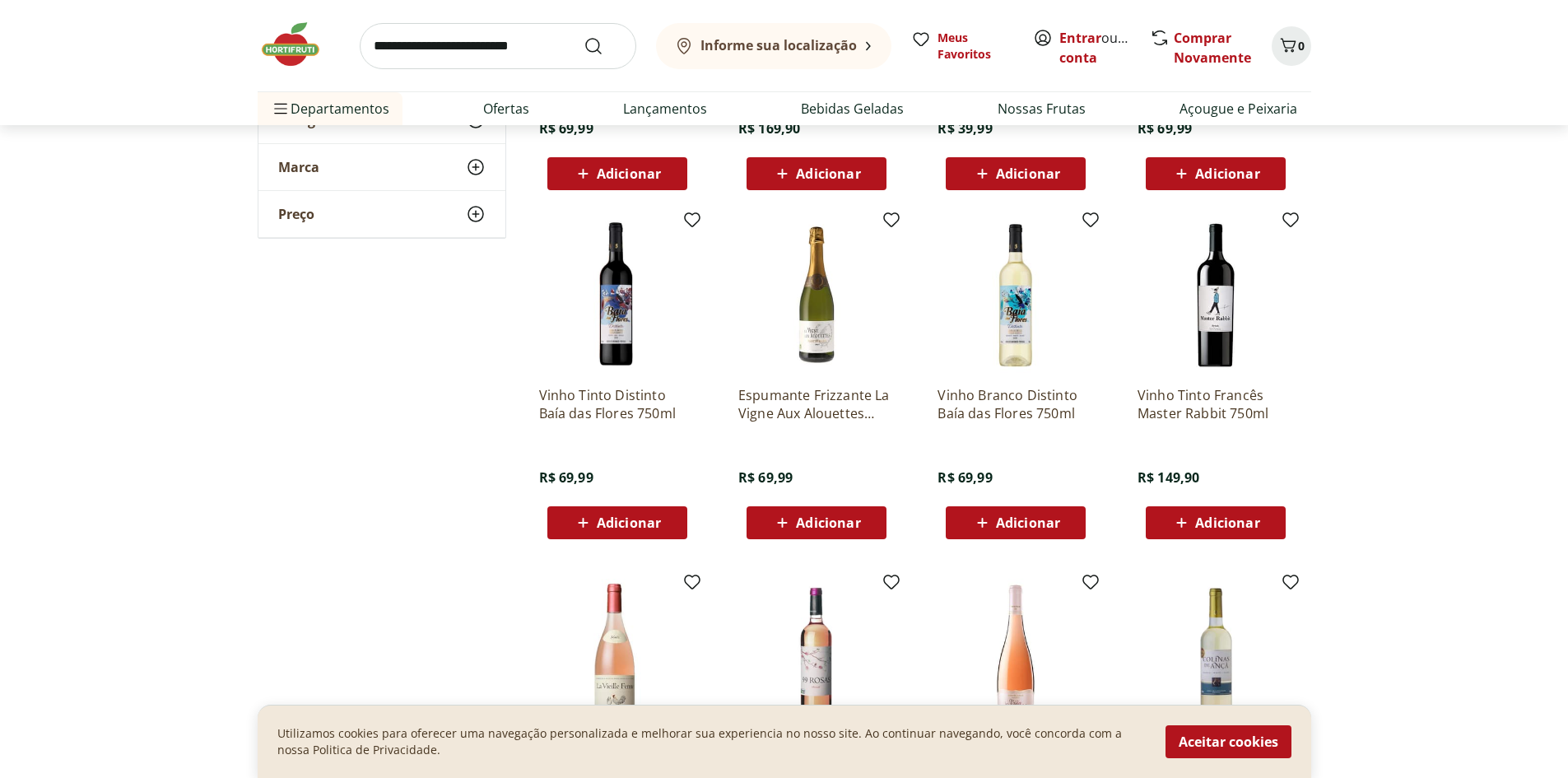
scroll to position [7576, 0]
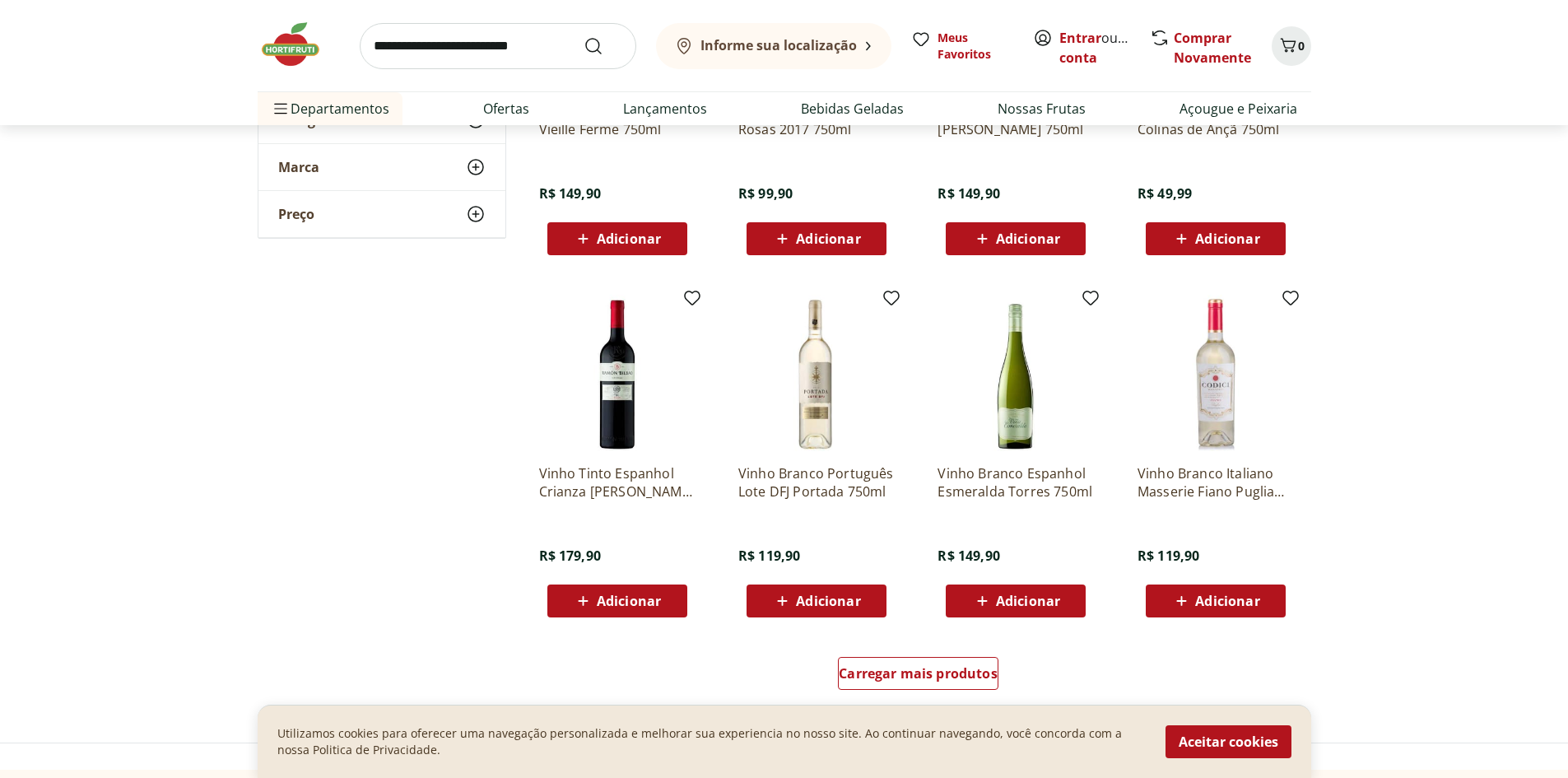
scroll to position [8564, 0]
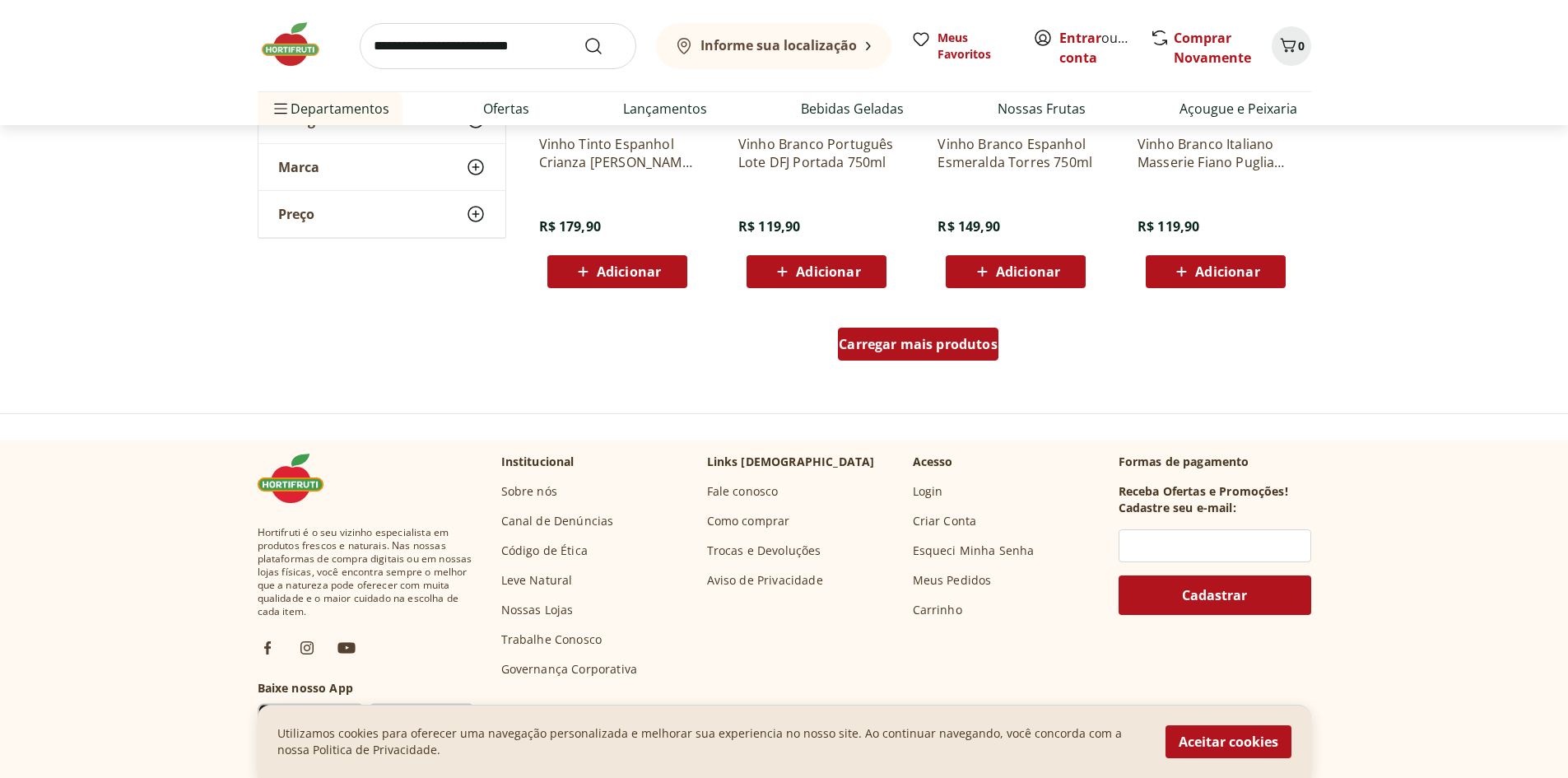
click at [917, 347] on span "Carregar mais produtos" at bounding box center [918, 344] width 159 height 13
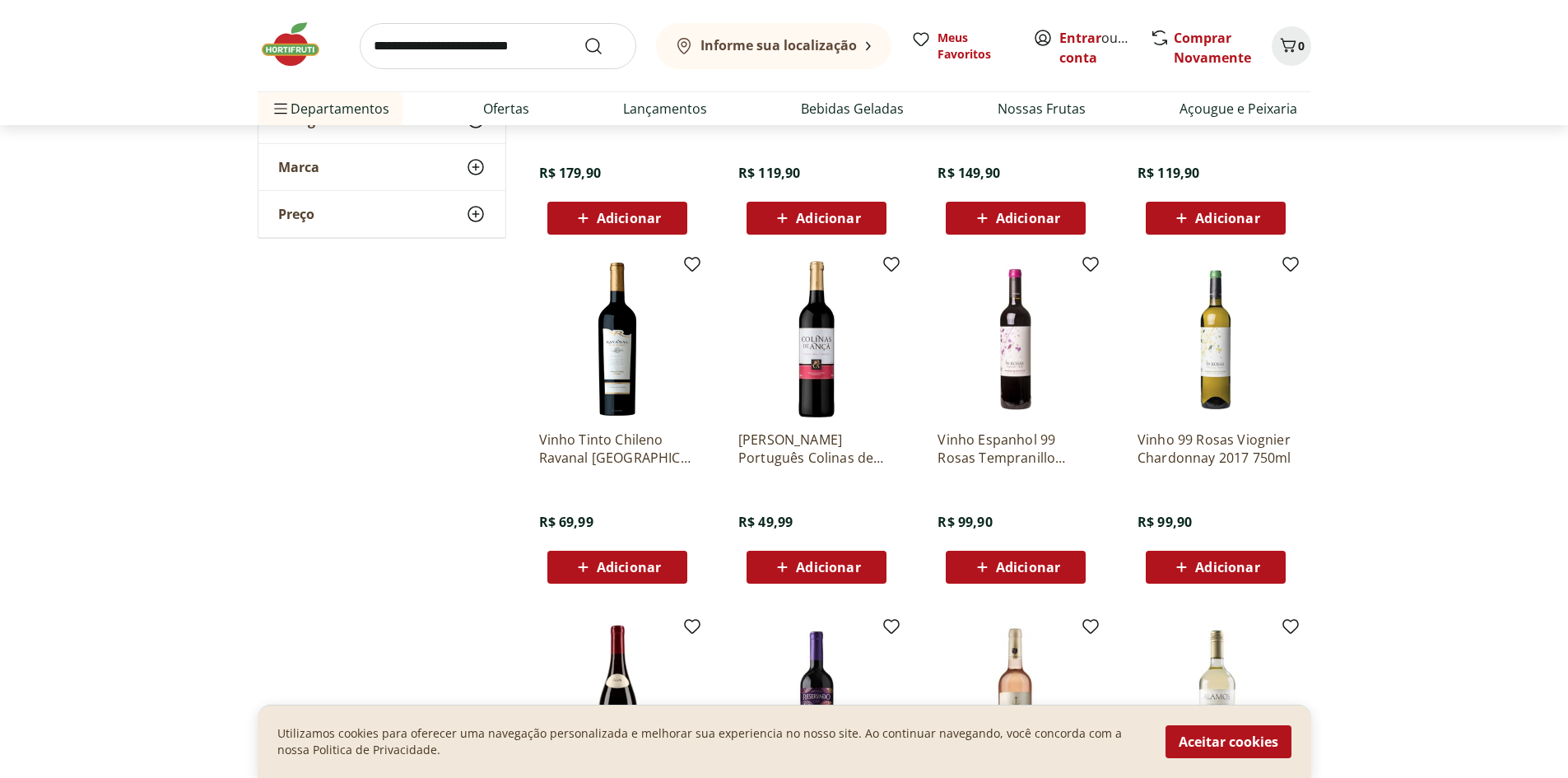
scroll to position [8646, 0]
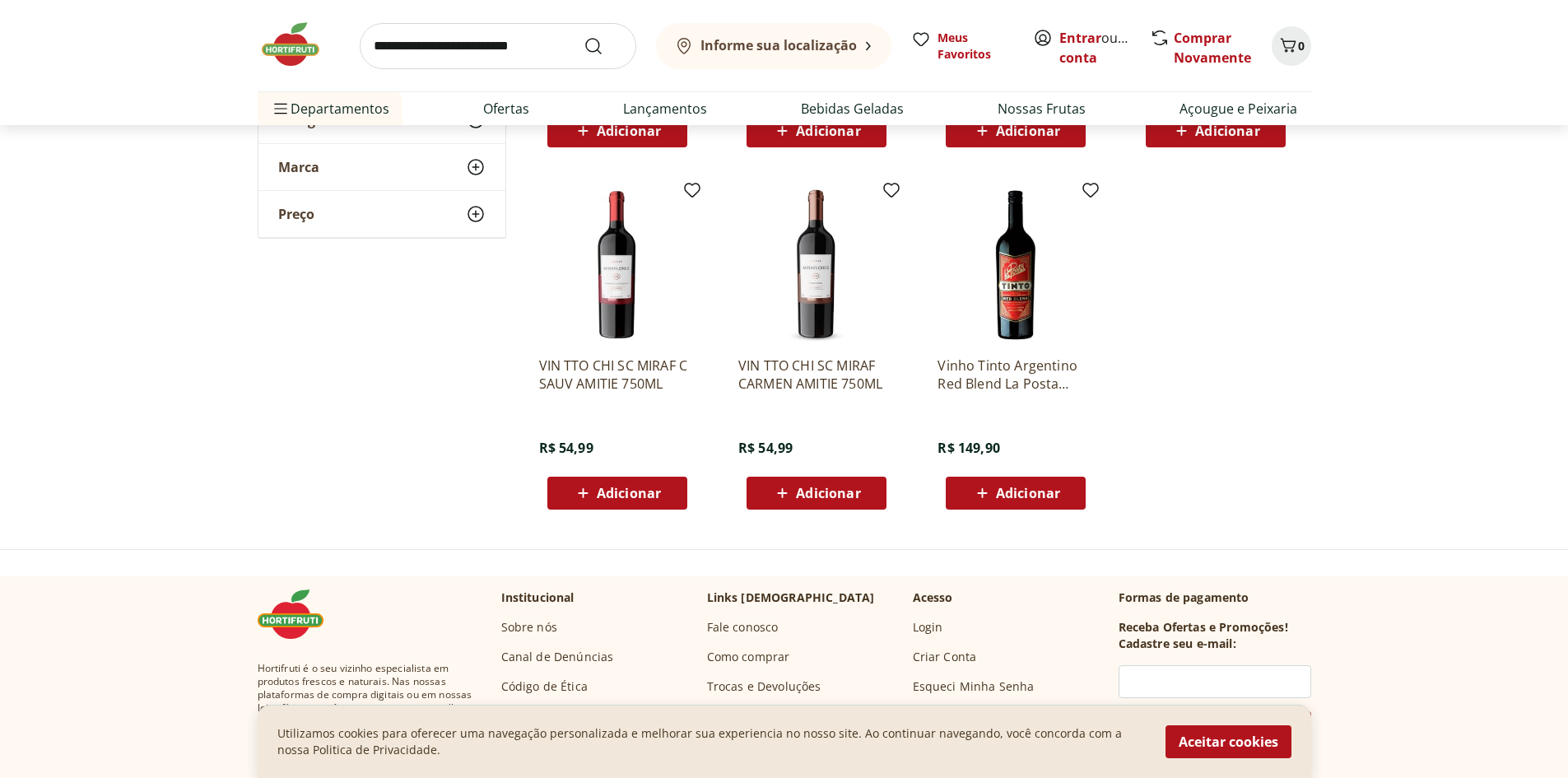
scroll to position [9223, 0]
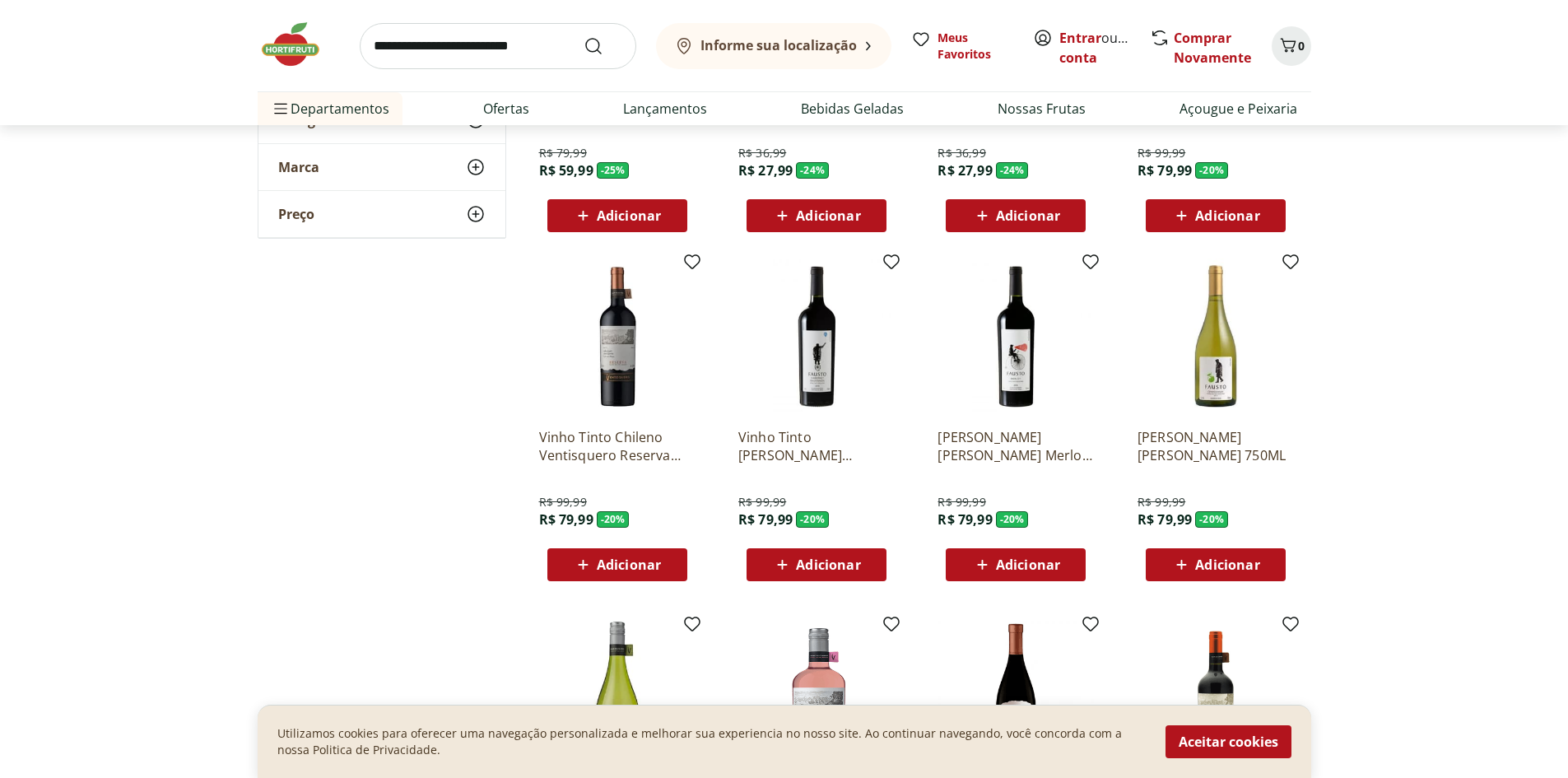
scroll to position [1071, 0]
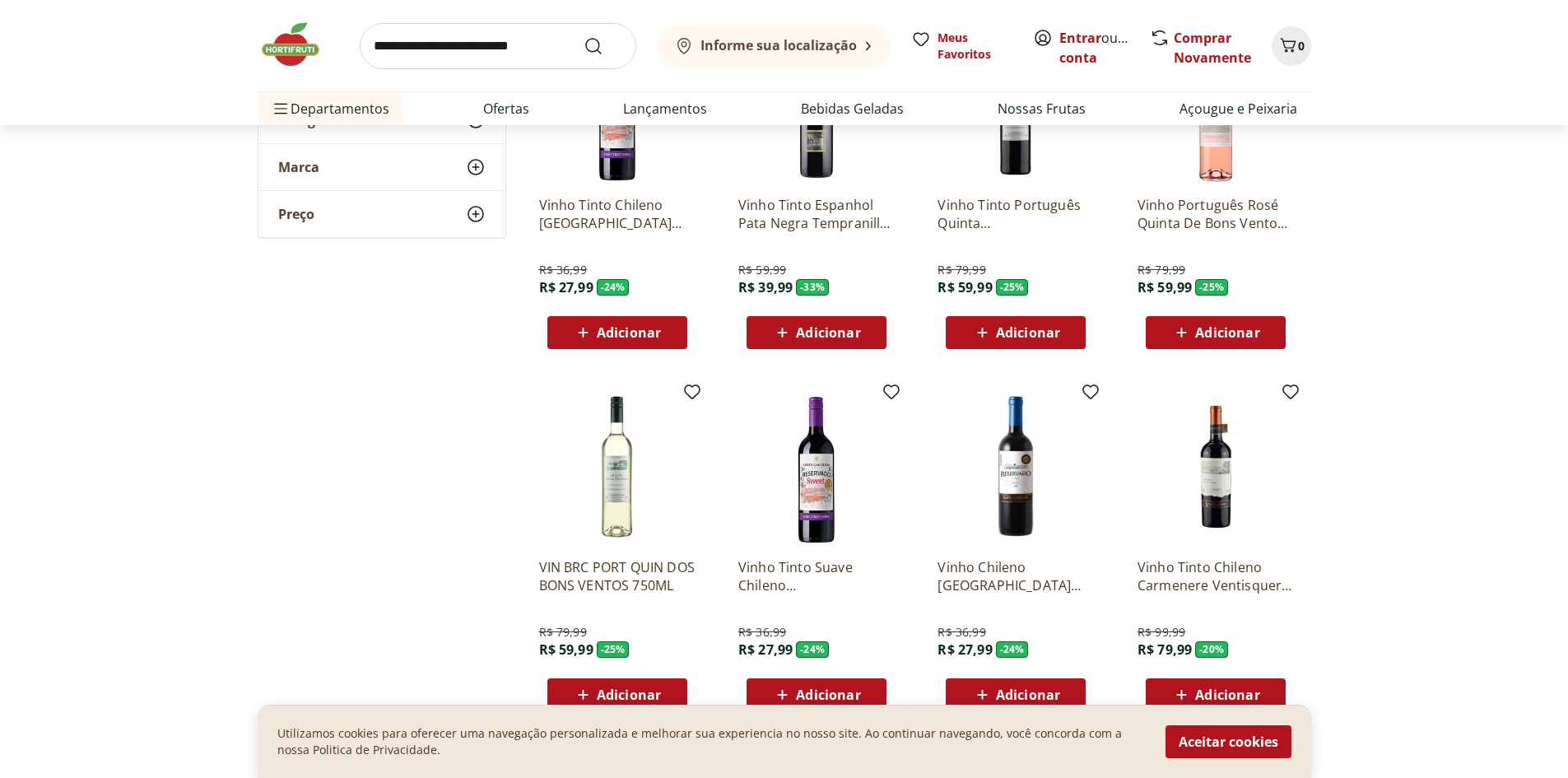
scroll to position [494, 0]
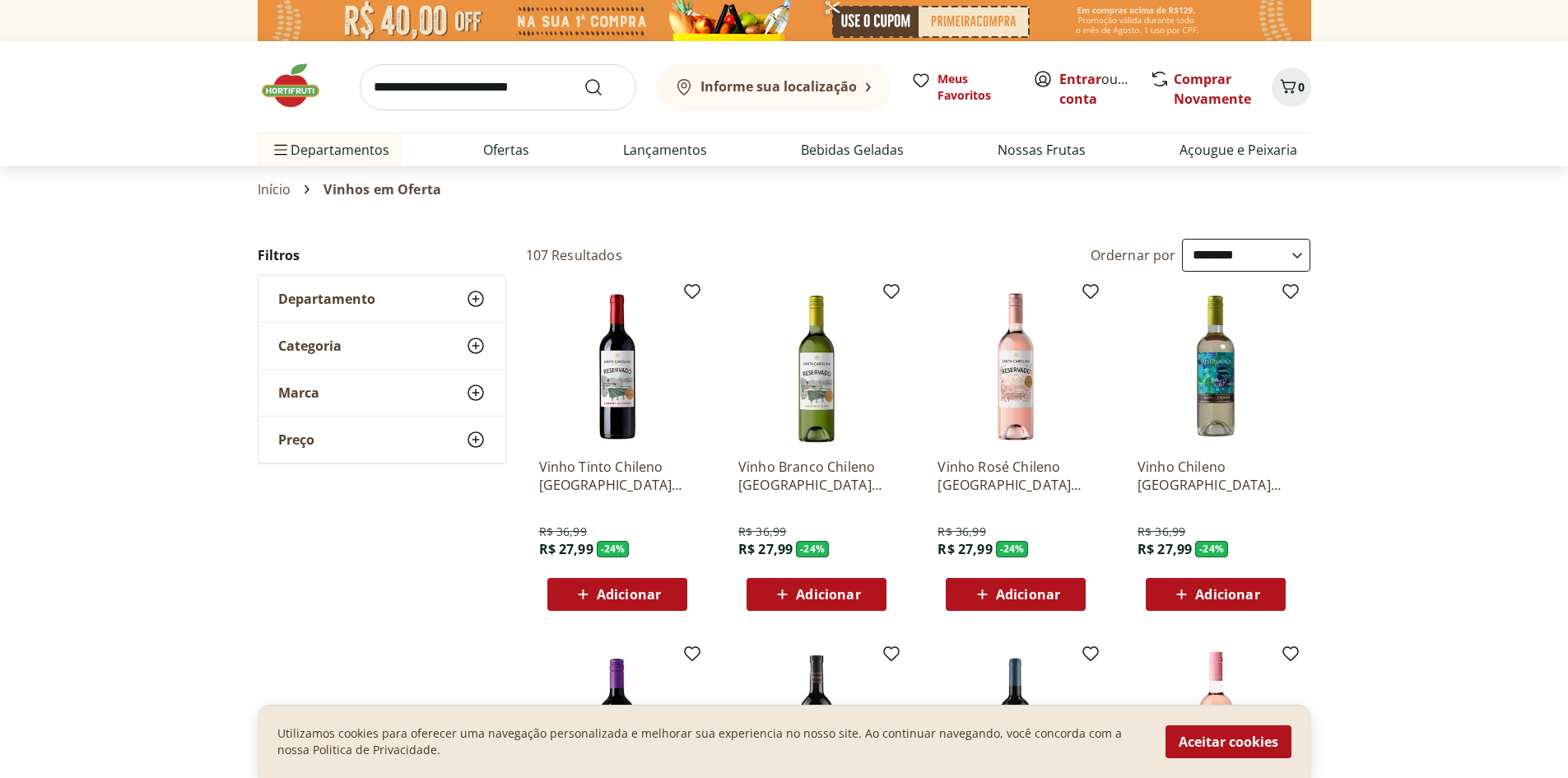
select select "**********"
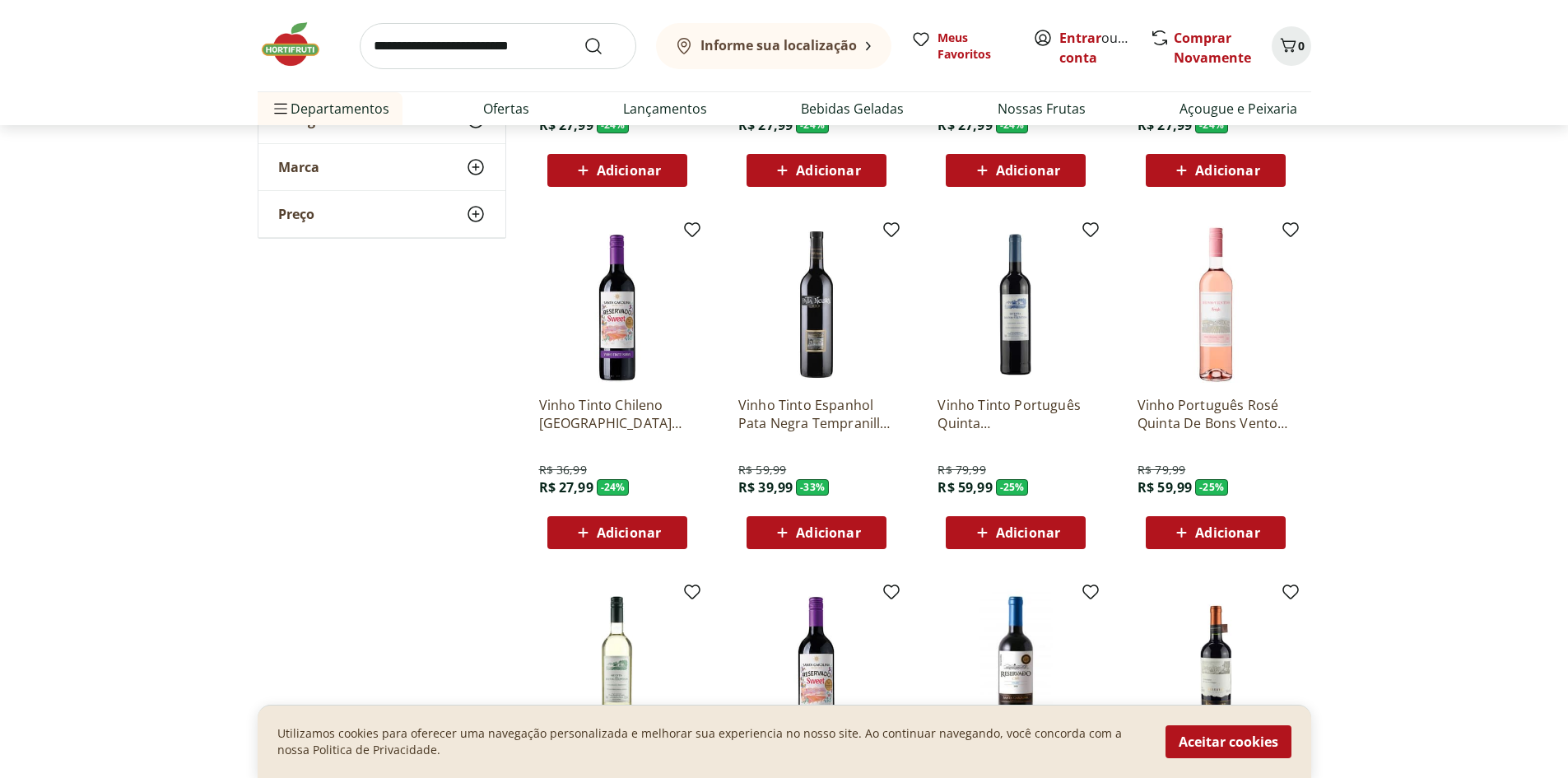
scroll to position [247, 0]
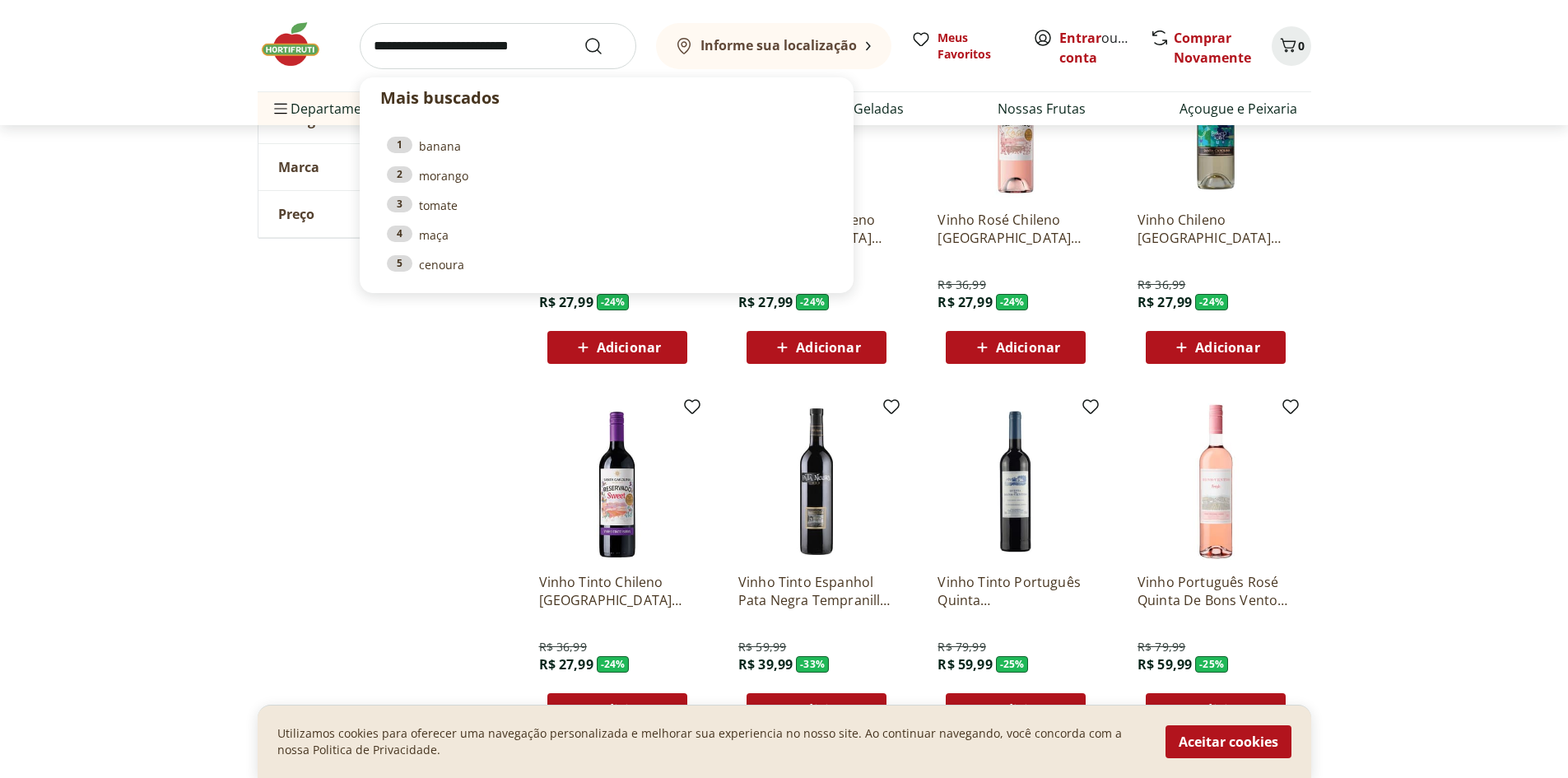
click at [502, 54] on input "search" at bounding box center [498, 46] width 276 height 46
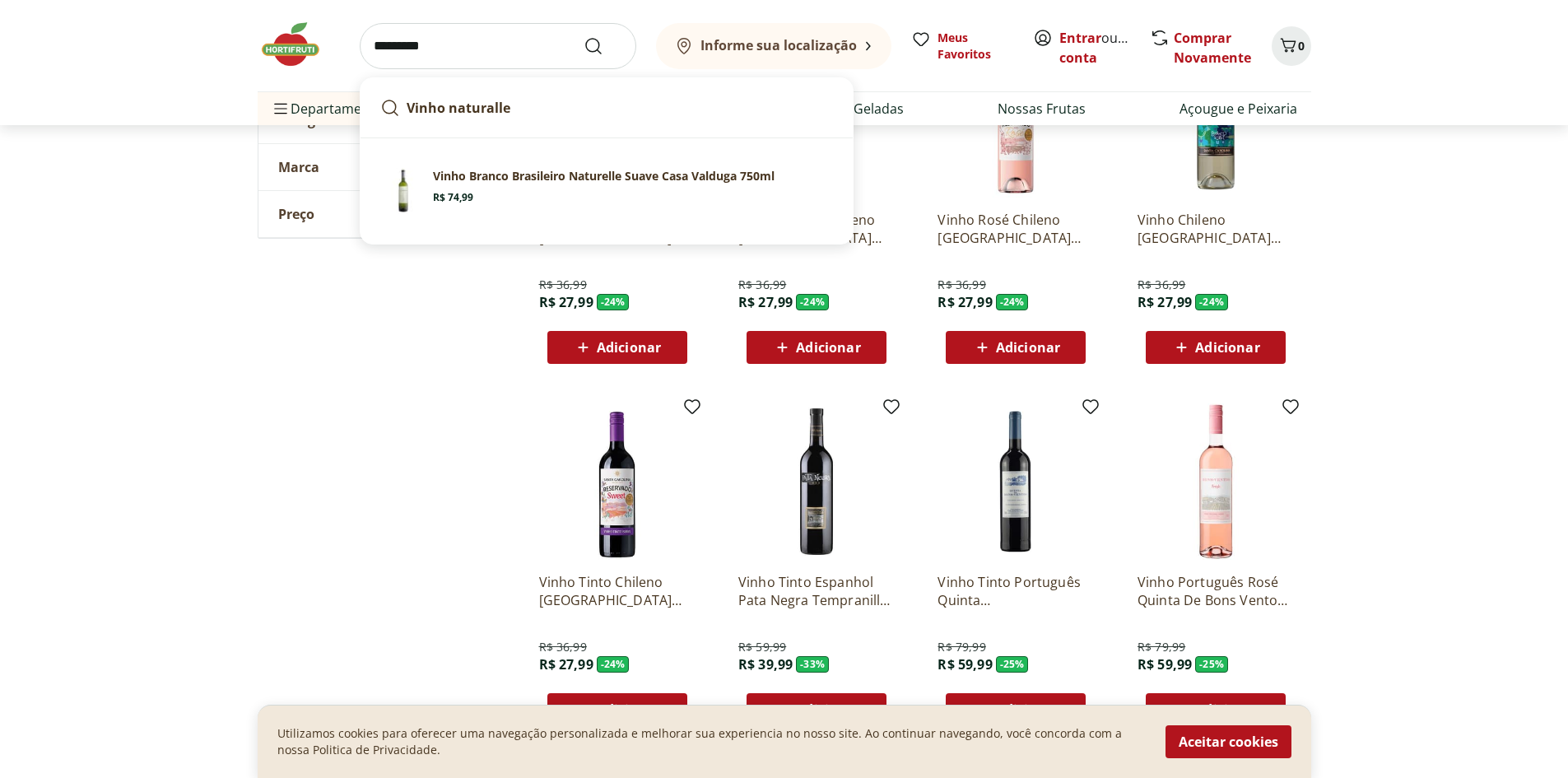
click at [480, 101] on strong "Vinho naturalle" at bounding box center [458, 108] width 104 height 18
type input "**********"
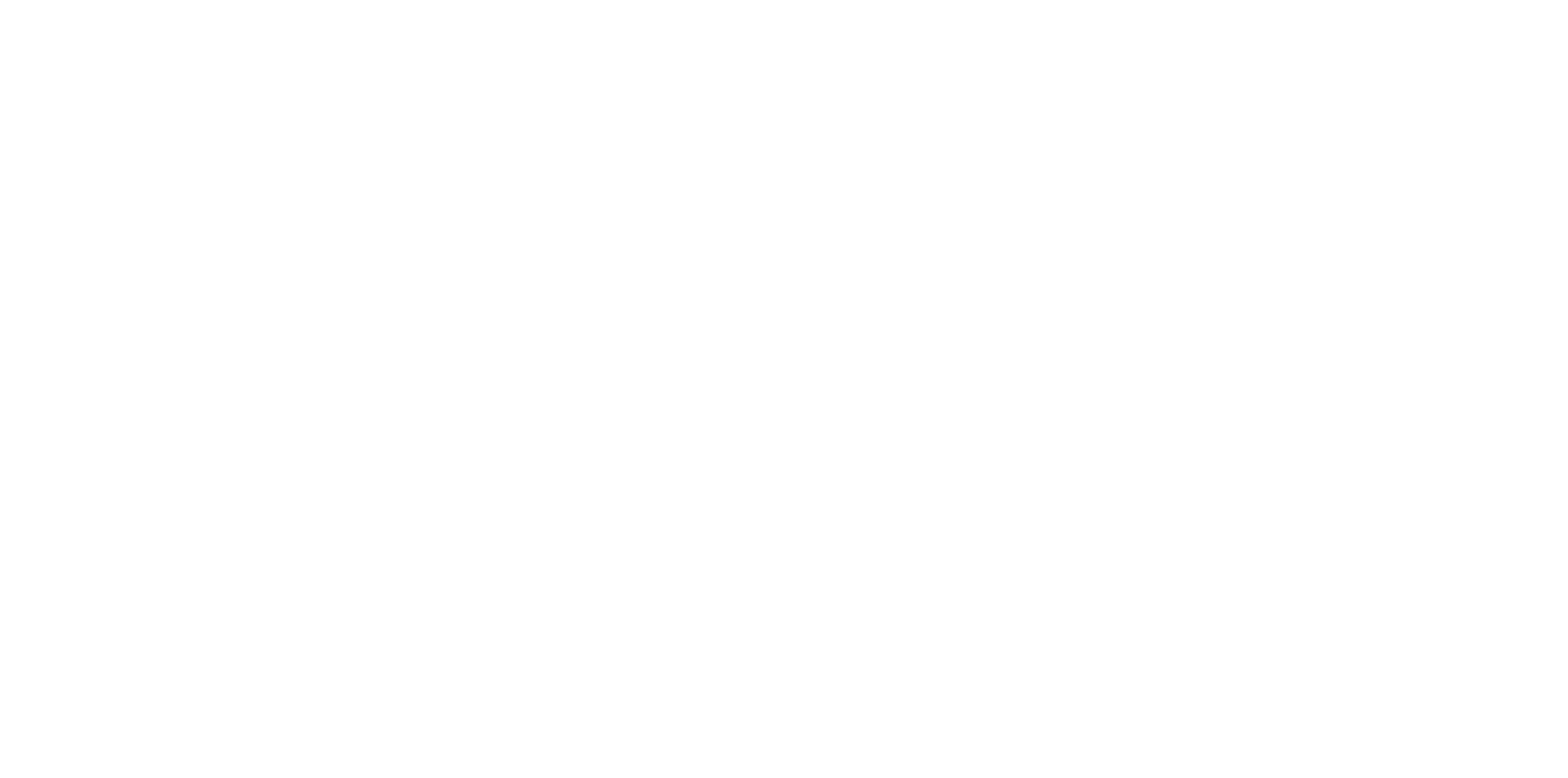
select select "**********"
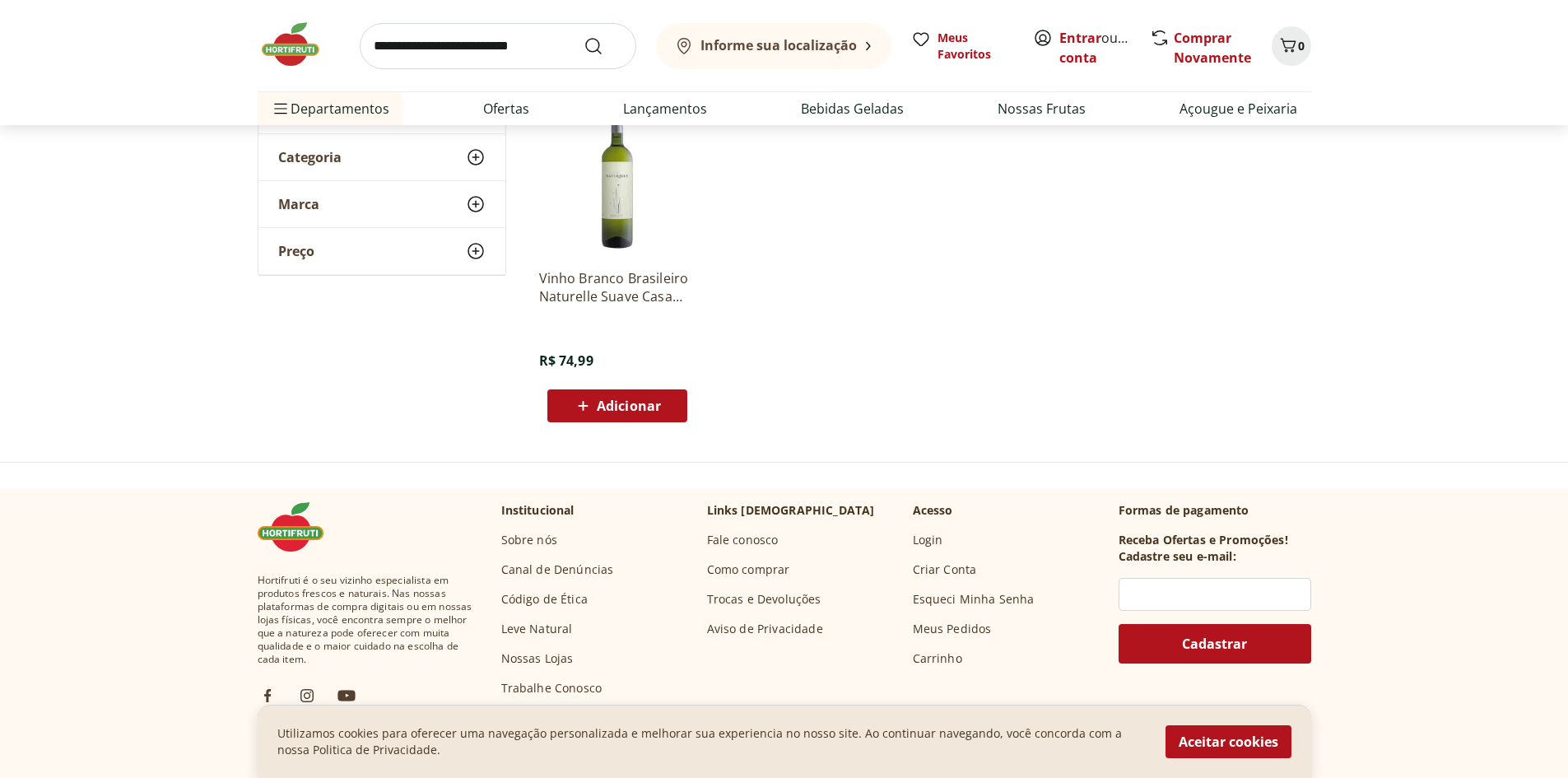
scroll to position [247, 0]
